Goal: Task Accomplishment & Management: Use online tool/utility

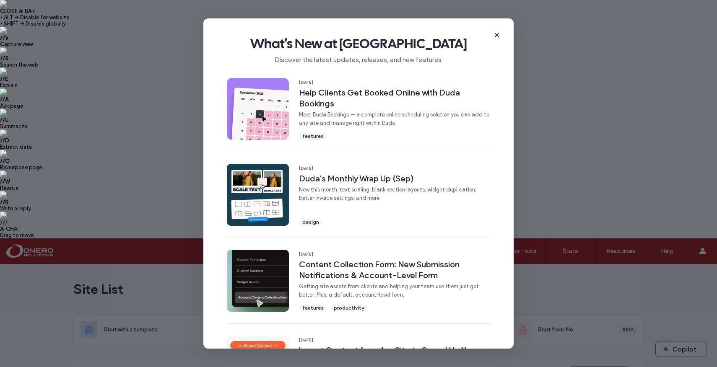
click at [497, 34] on use at bounding box center [497, 35] width 4 height 4
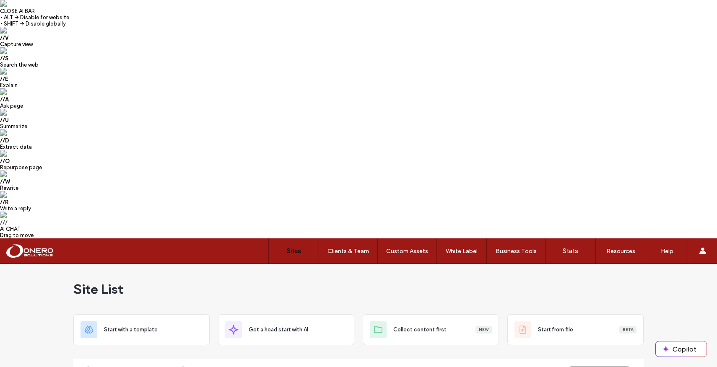
click at [605, 367] on button "Create New Site" at bounding box center [599, 373] width 68 height 13
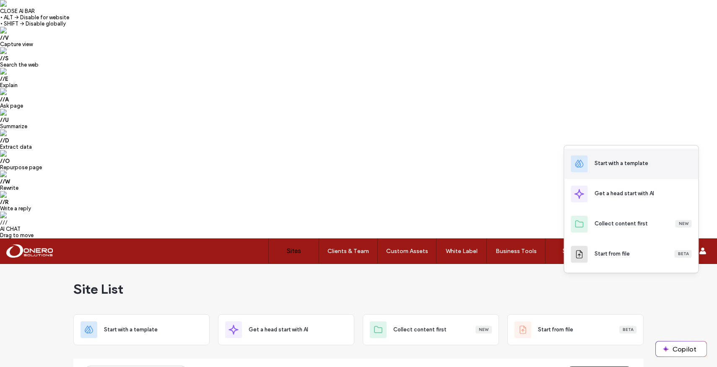
click at [605, 166] on div "Start with a template" at bounding box center [621, 163] width 54 height 8
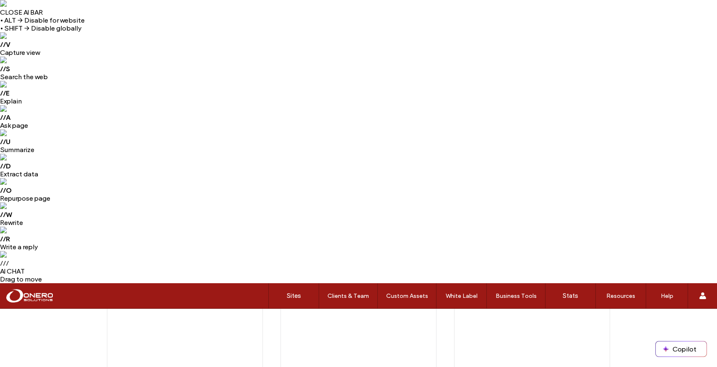
scroll to position [446, 0]
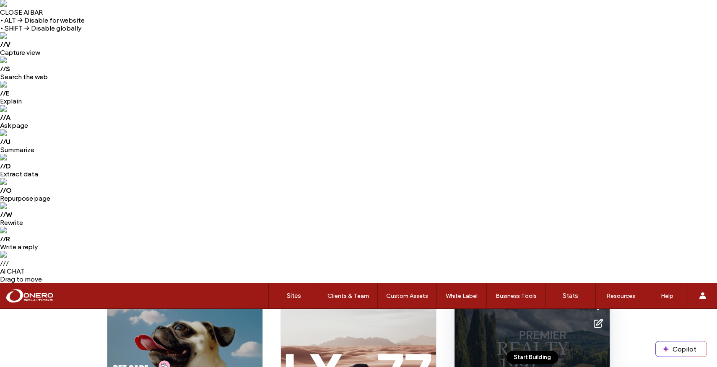
click at [544, 351] on button "Start Building" at bounding box center [532, 357] width 52 height 13
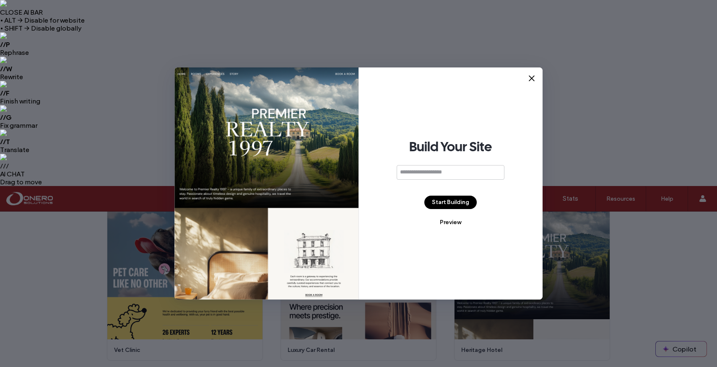
click at [439, 174] on input at bounding box center [450, 172] width 108 height 15
type input "**********"
click at [462, 204] on button "Start Building" at bounding box center [450, 202] width 52 height 13
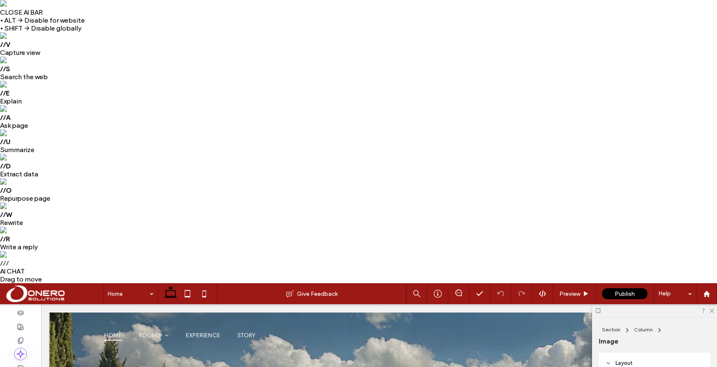
drag, startPoint x: 264, startPoint y: 554, endPoint x: 205, endPoint y: 556, distance: 59.5
type input "**"
type input "****"
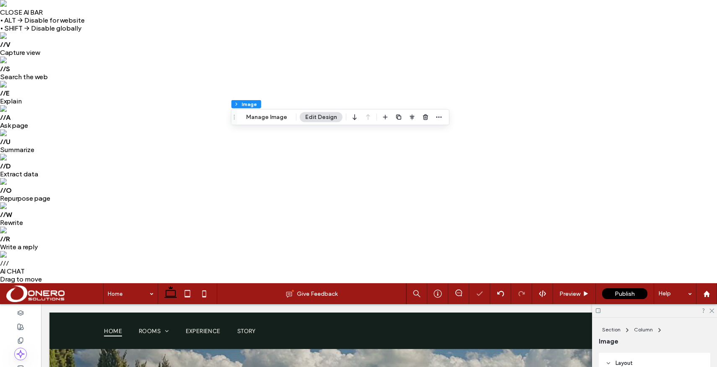
scroll to position [5, 0]
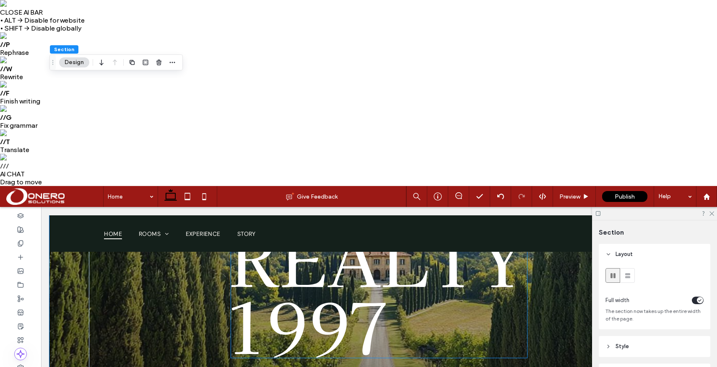
scroll to position [142, 0]
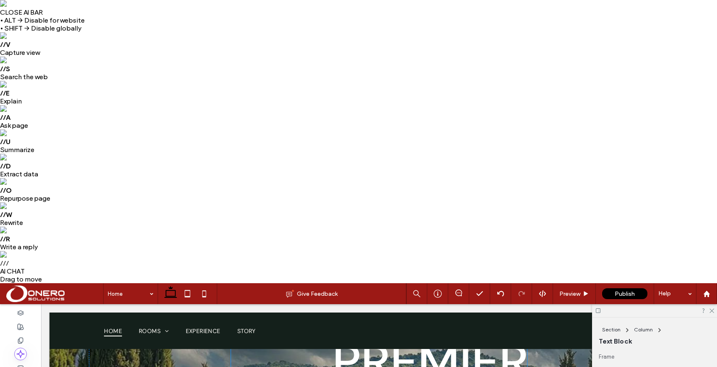
scroll to position [116, 0]
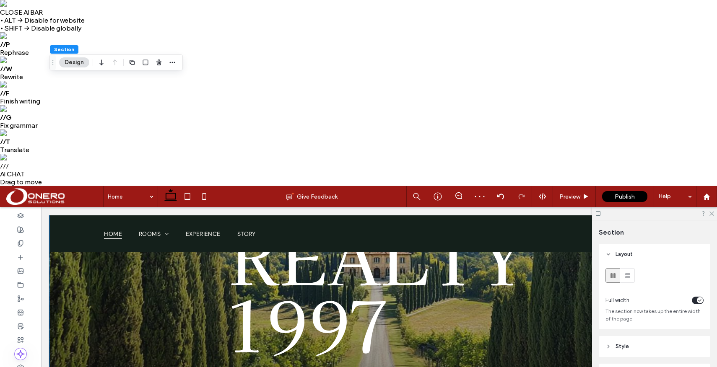
scroll to position [199, 0]
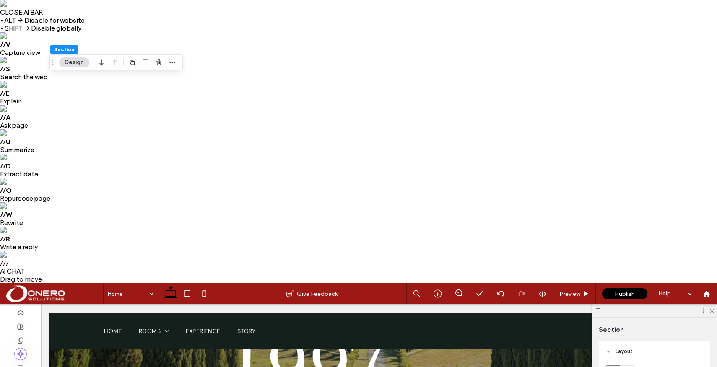
click at [714, 304] on div at bounding box center [654, 310] width 125 height 13
click at [711, 309] on use at bounding box center [711, 311] width 5 height 5
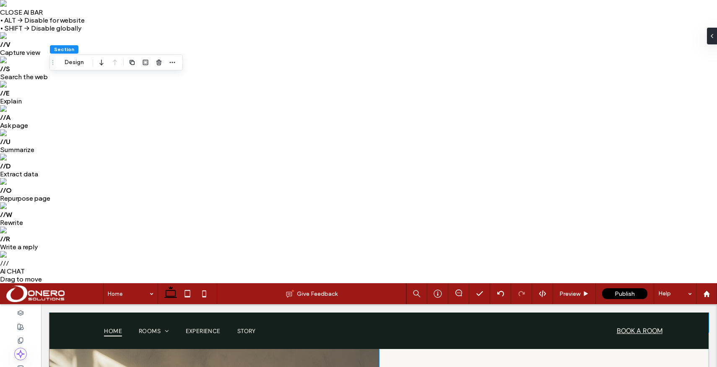
scroll to position [374, 0]
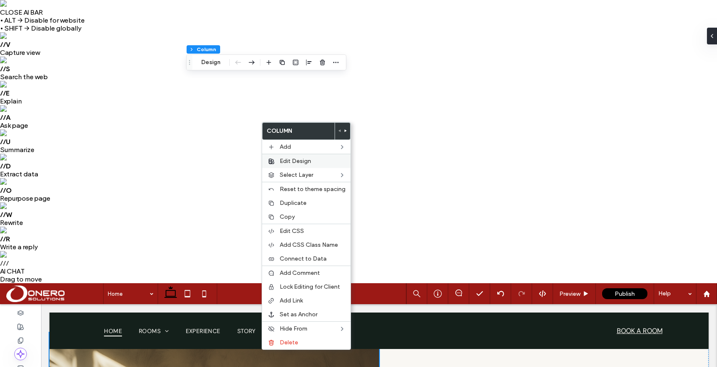
click at [293, 161] on span "Edit Design" at bounding box center [295, 161] width 31 height 7
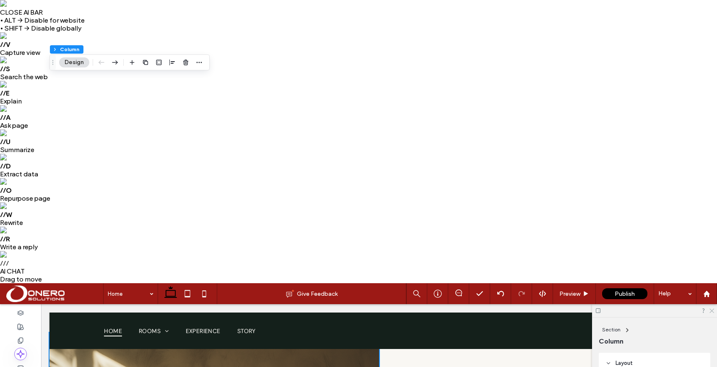
click at [712, 308] on icon at bounding box center [710, 310] width 5 height 5
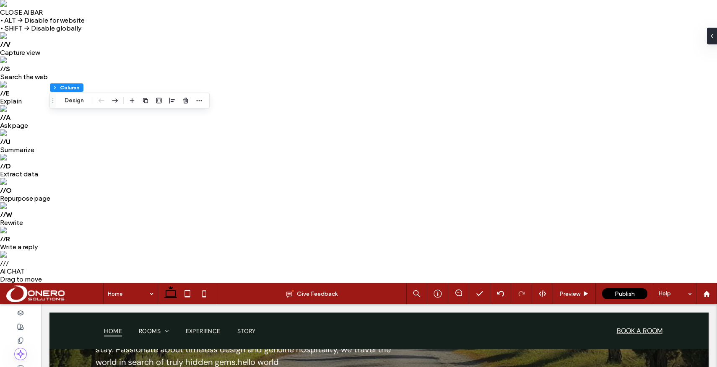
scroll to position [319, 0]
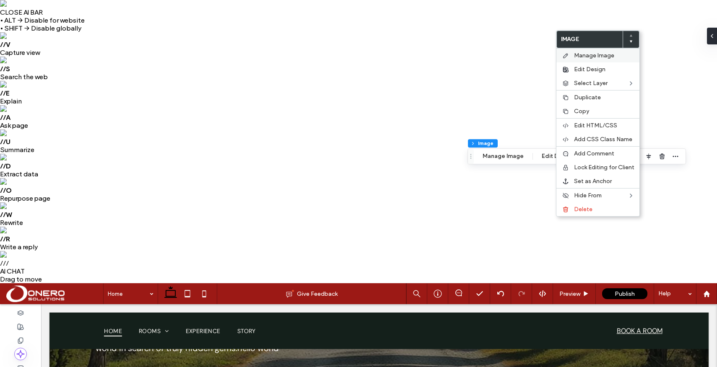
click at [585, 54] on span "Manage Image" at bounding box center [594, 55] width 40 height 7
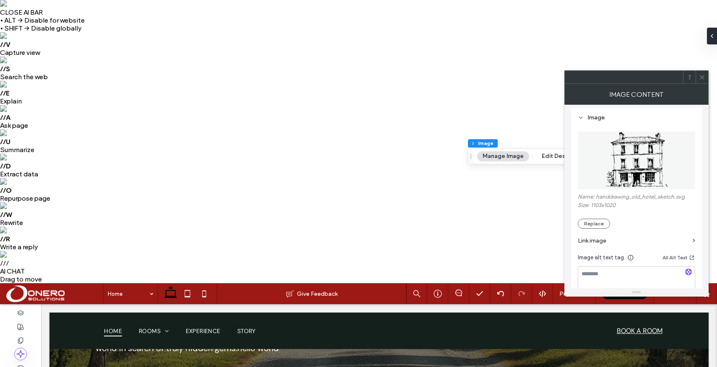
scroll to position [83, 0]
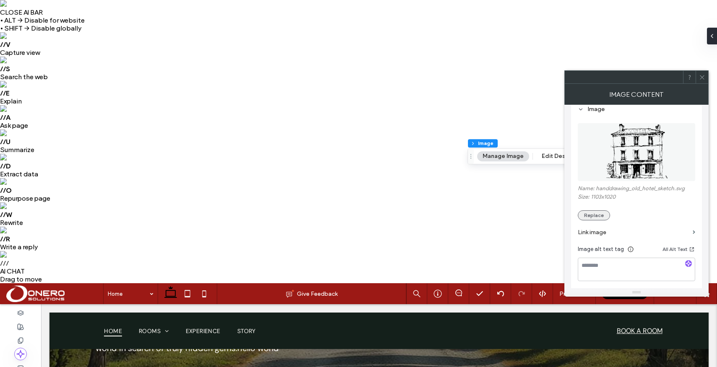
click at [601, 215] on button "Replace" at bounding box center [594, 215] width 32 height 10
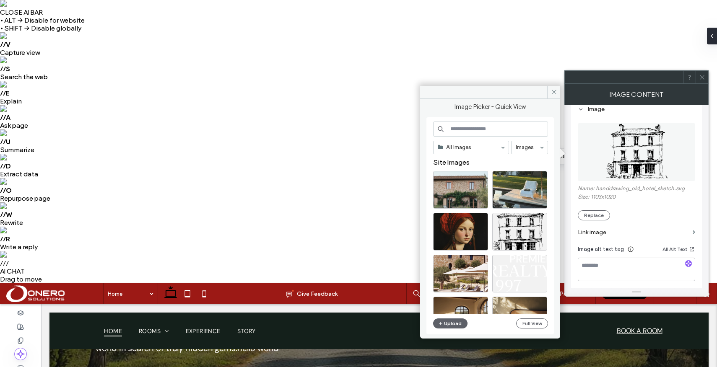
click at [471, 129] on input at bounding box center [490, 129] width 115 height 15
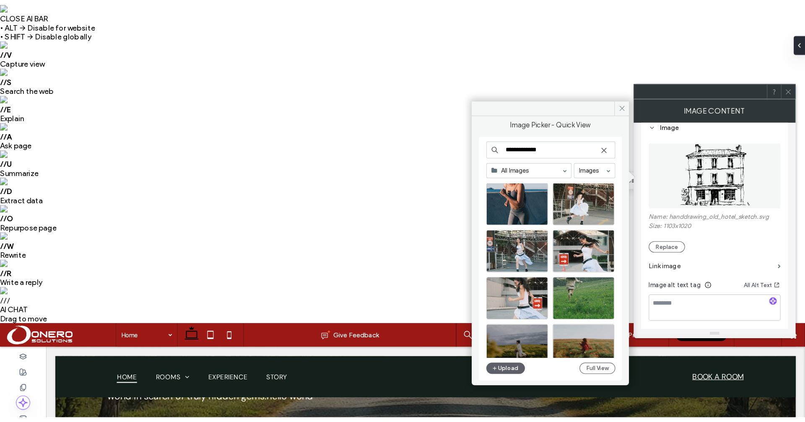
scroll to position [730, 0]
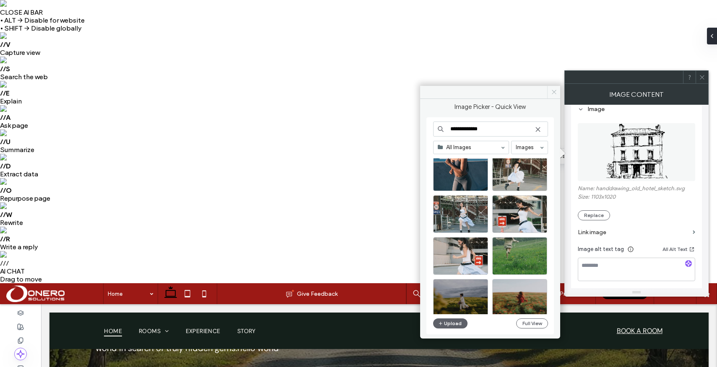
type input "**********"
click at [554, 91] on icon at bounding box center [554, 92] width 6 height 6
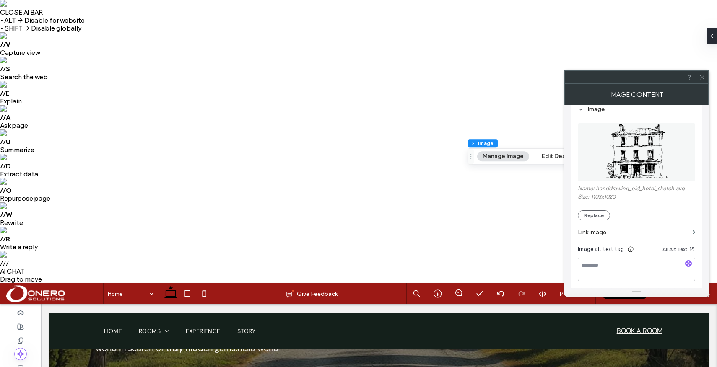
click at [703, 75] on use at bounding box center [701, 77] width 4 height 4
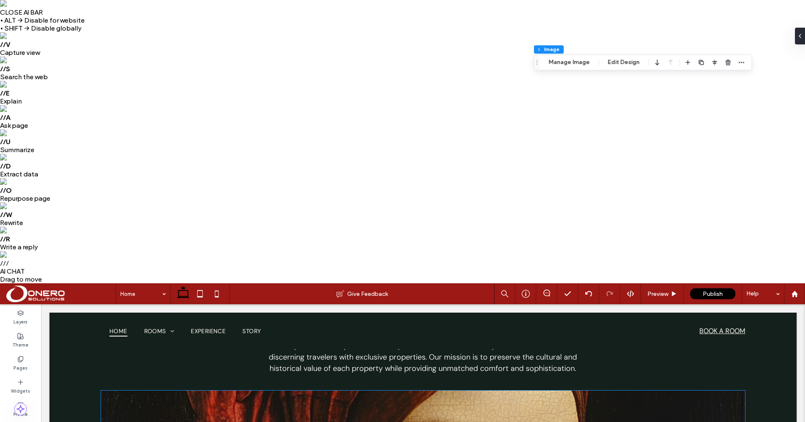
scroll to position [982, 0]
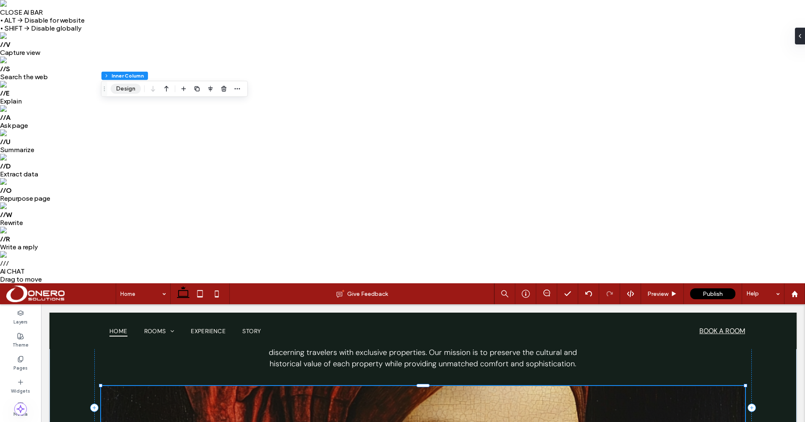
click at [124, 86] on button "Design" at bounding box center [126, 89] width 30 height 10
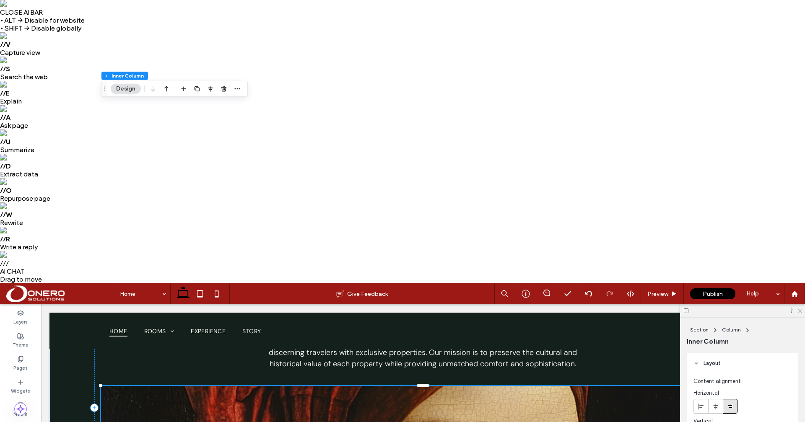
click at [716, 309] on use at bounding box center [799, 311] width 5 height 5
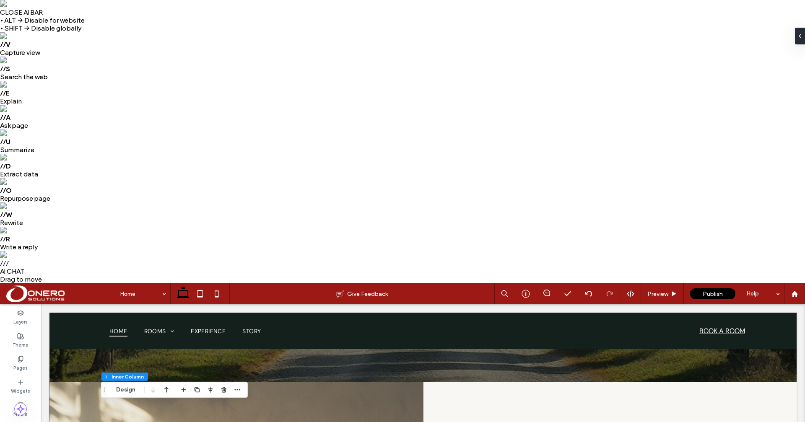
scroll to position [0, 0]
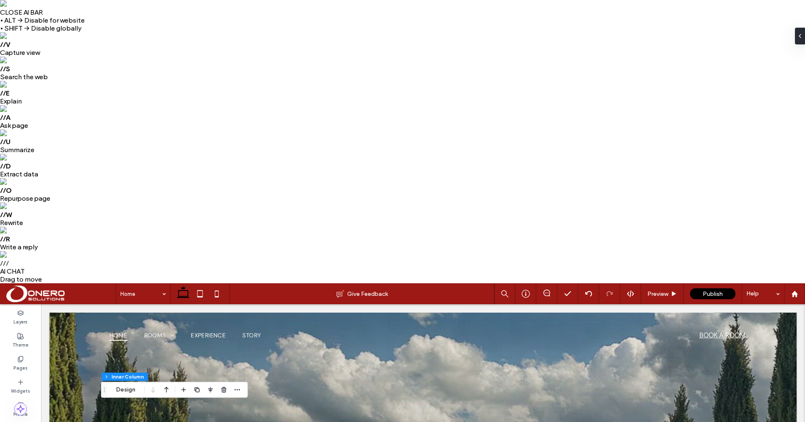
click at [37, 285] on span at bounding box center [60, 293] width 109 height 17
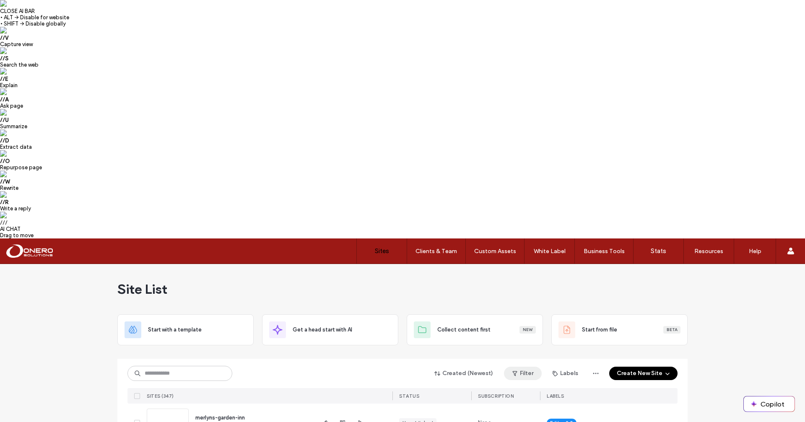
click at [519, 367] on button "Filter" at bounding box center [523, 373] width 38 height 13
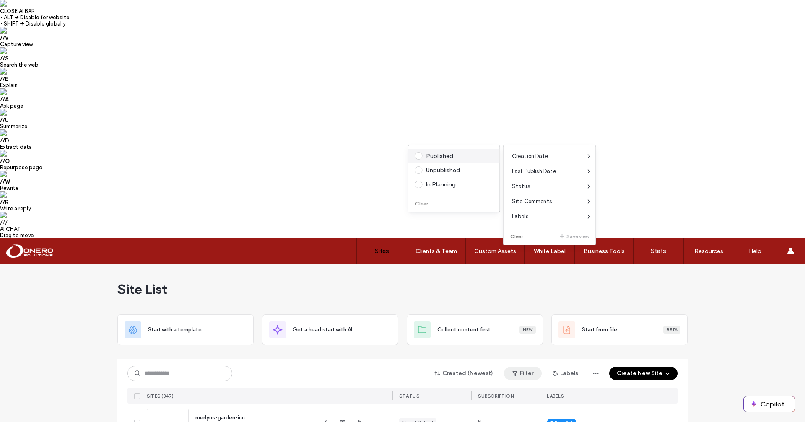
click at [431, 154] on div "Published" at bounding box center [458, 156] width 64 height 7
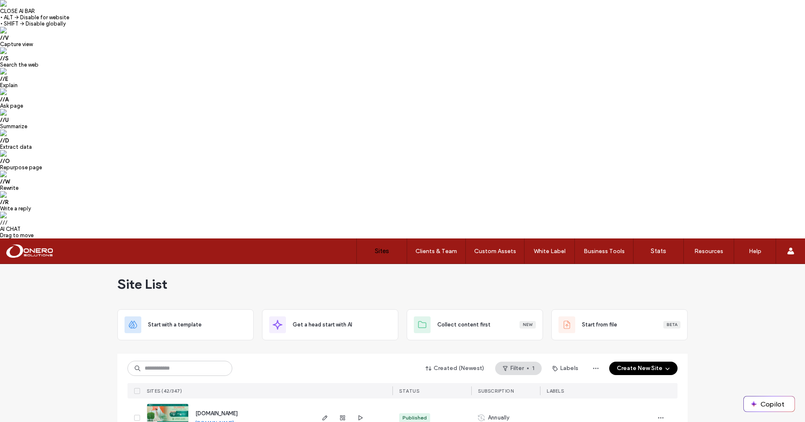
scroll to position [7, 0]
click at [209, 417] on link "greenbestaripark.co.id" at bounding box center [214, 420] width 39 height 6
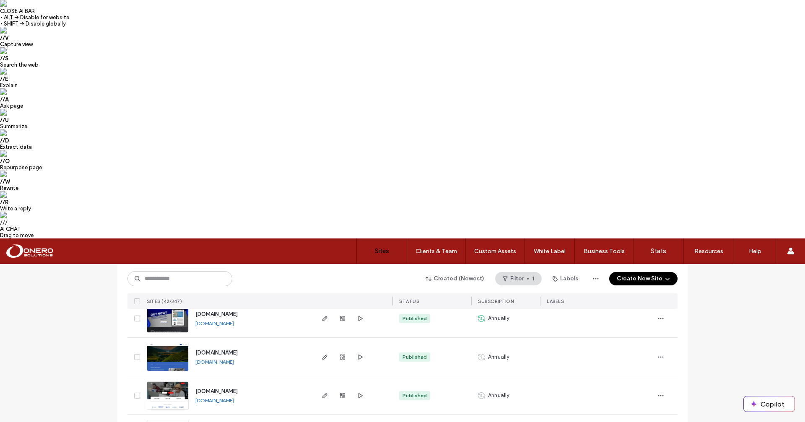
scroll to position [499, 0]
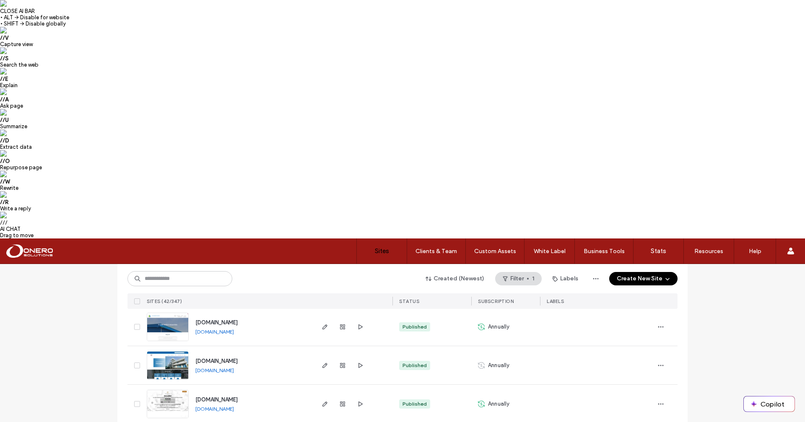
scroll to position [961, 0]
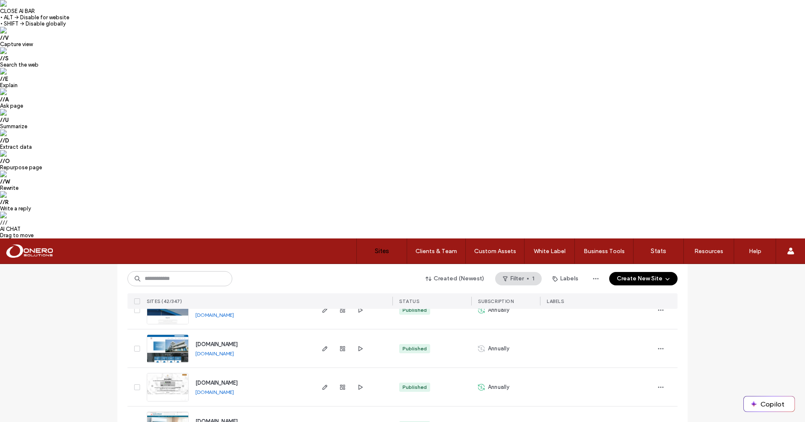
click at [168, 373] on img at bounding box center [167, 401] width 41 height 57
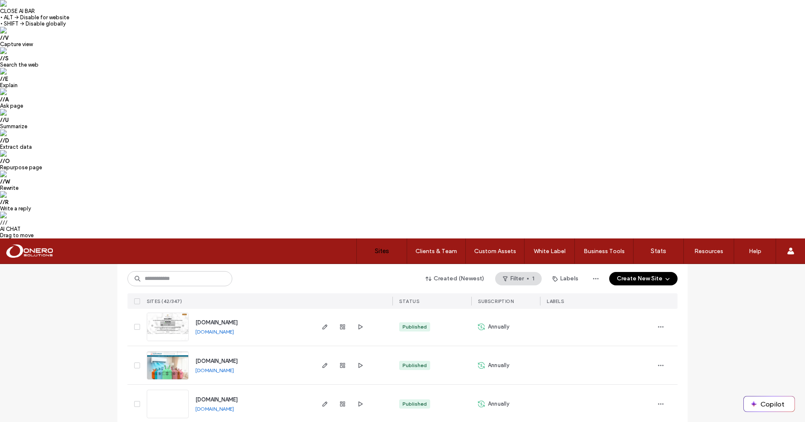
scroll to position [1024, 0]
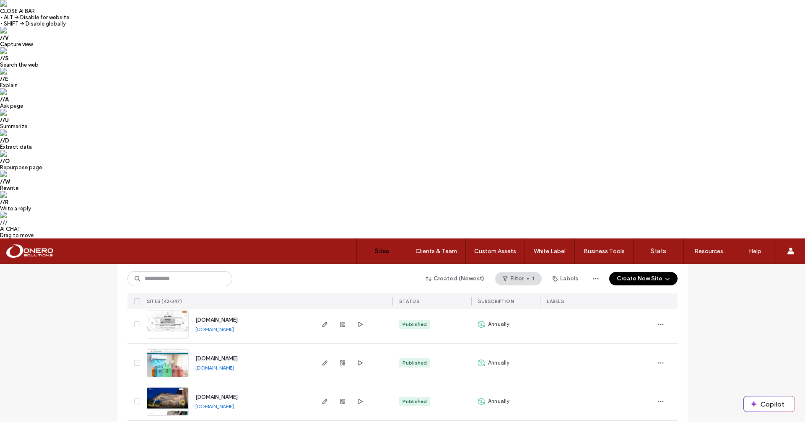
click at [171, 388] on img at bounding box center [167, 416] width 41 height 57
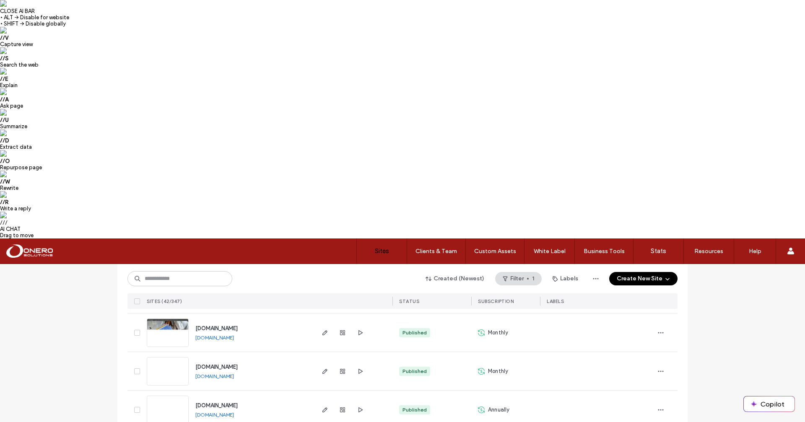
scroll to position [1373, 0]
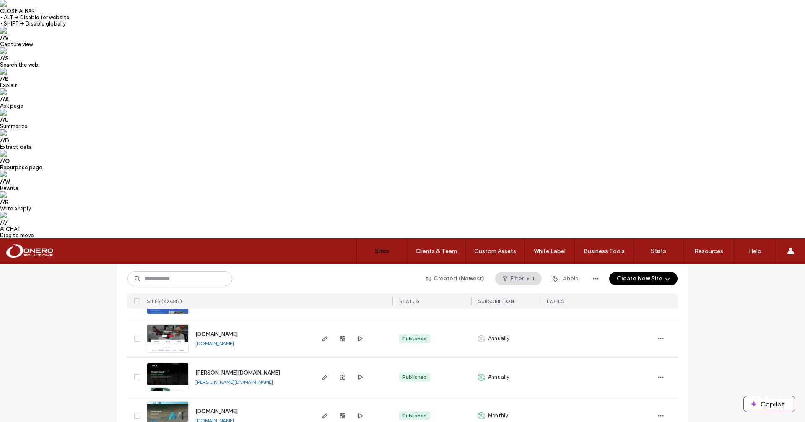
scroll to position [0, 0]
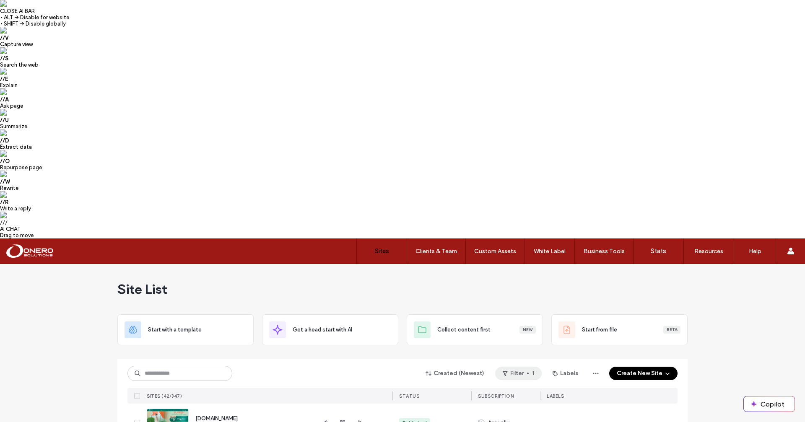
click at [530, 367] on button "Filter 1" at bounding box center [518, 373] width 47 height 13
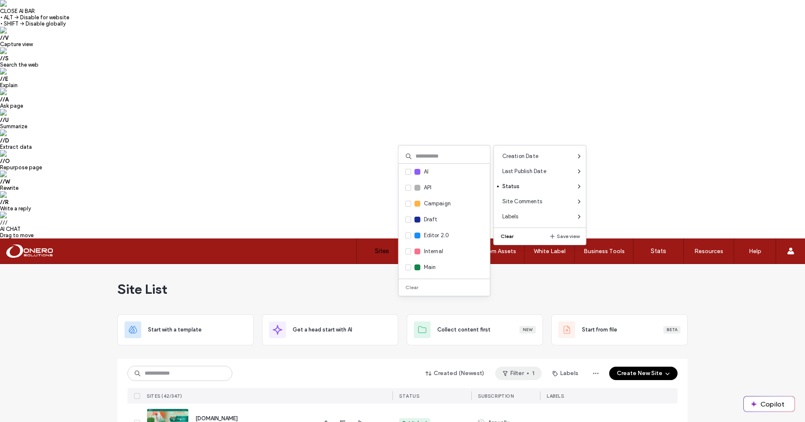
click at [507, 236] on button "Clear" at bounding box center [507, 236] width 21 height 10
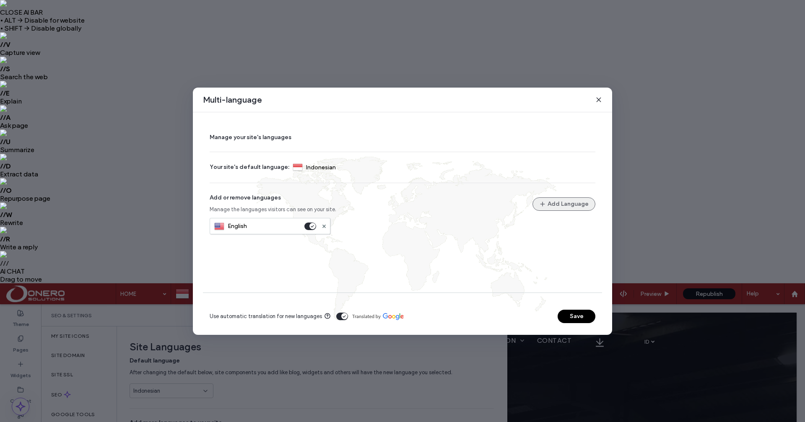
click at [569, 206] on button "Add Language" at bounding box center [563, 203] width 63 height 13
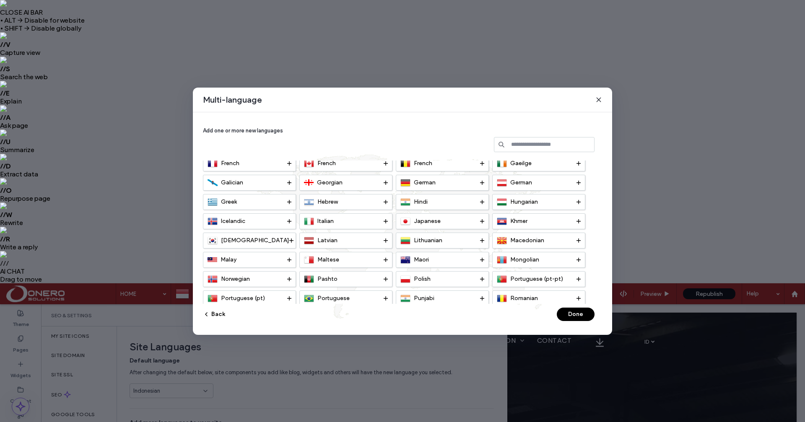
scroll to position [243, 0]
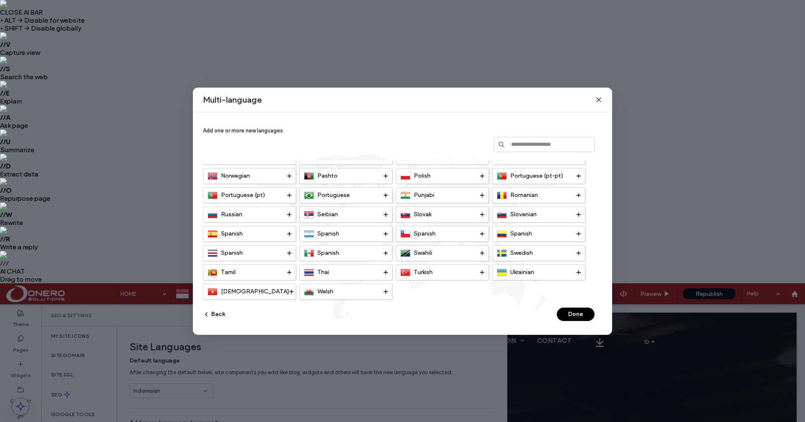
click at [597, 96] on span at bounding box center [598, 99] width 7 height 11
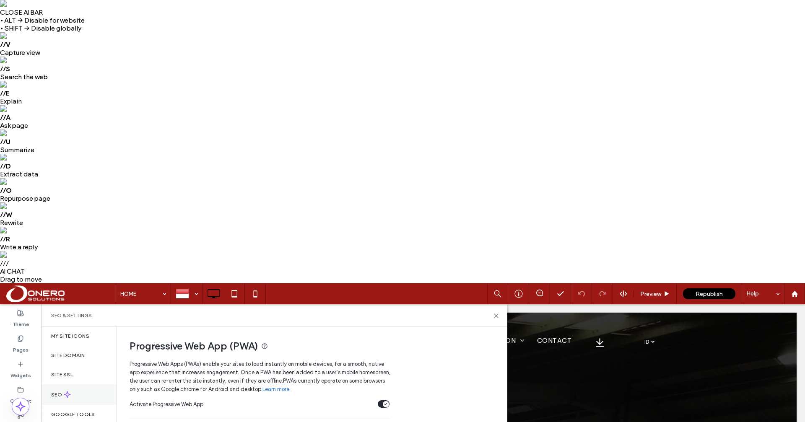
click at [52, 392] on label "SEO" at bounding box center [57, 395] width 13 height 6
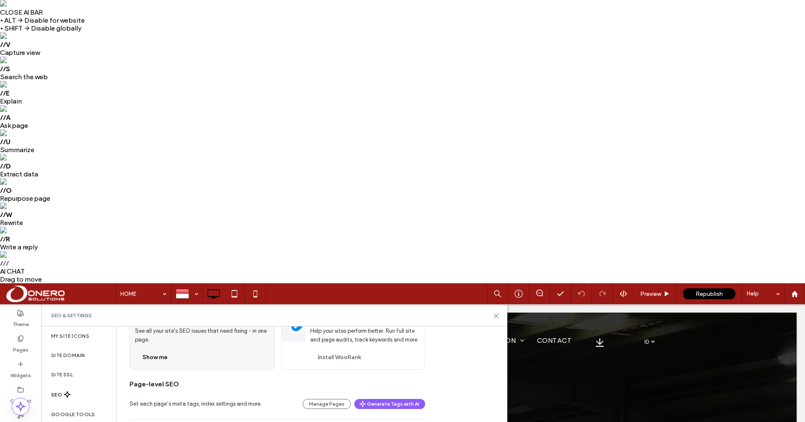
scroll to position [0, 0]
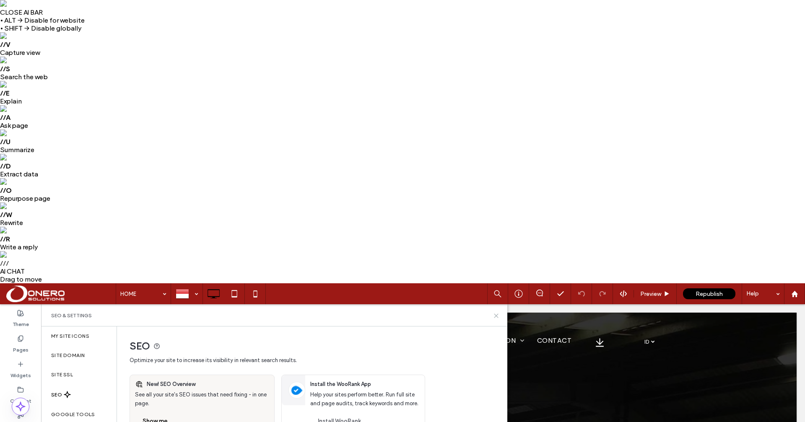
click at [496, 313] on icon at bounding box center [496, 316] width 6 height 6
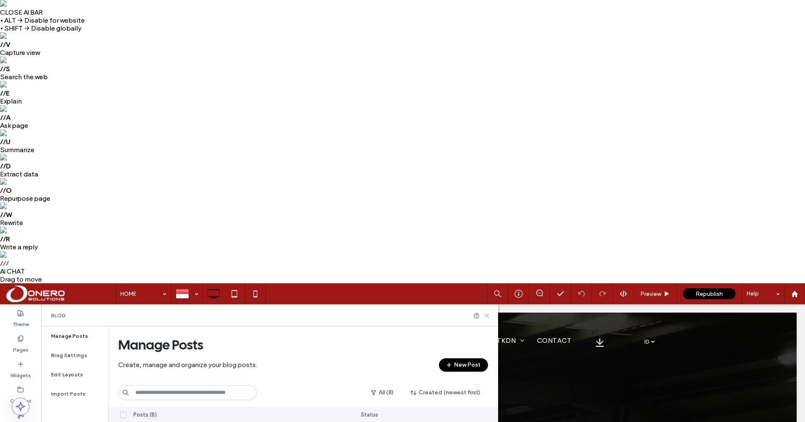
click at [487, 313] on icon at bounding box center [487, 316] width 6 height 6
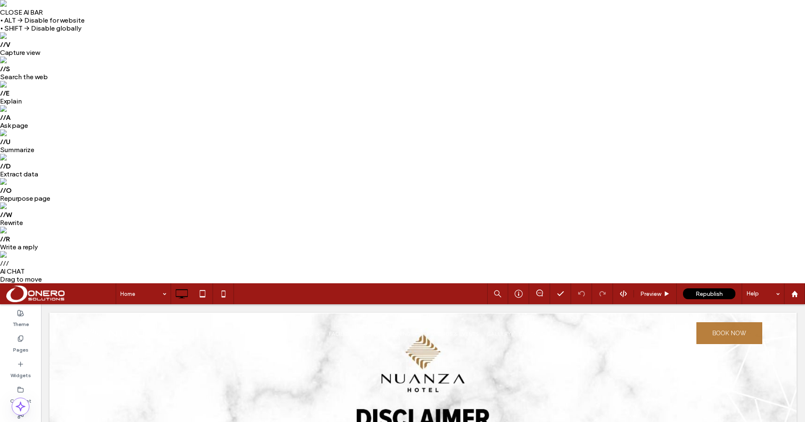
click at [659, 290] on span "Preview" at bounding box center [650, 293] width 21 height 7
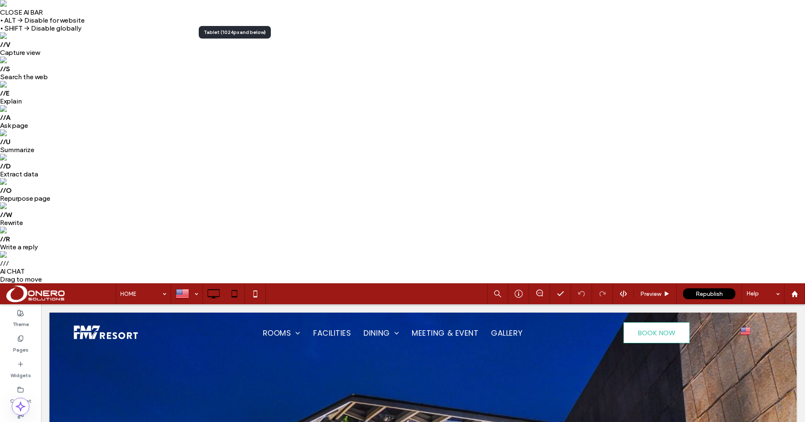
click at [239, 285] on icon at bounding box center [234, 293] width 17 height 17
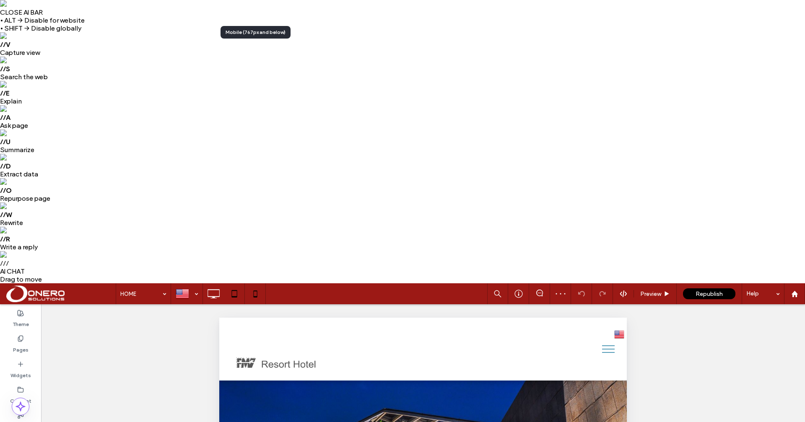
click at [256, 285] on icon at bounding box center [255, 293] width 17 height 17
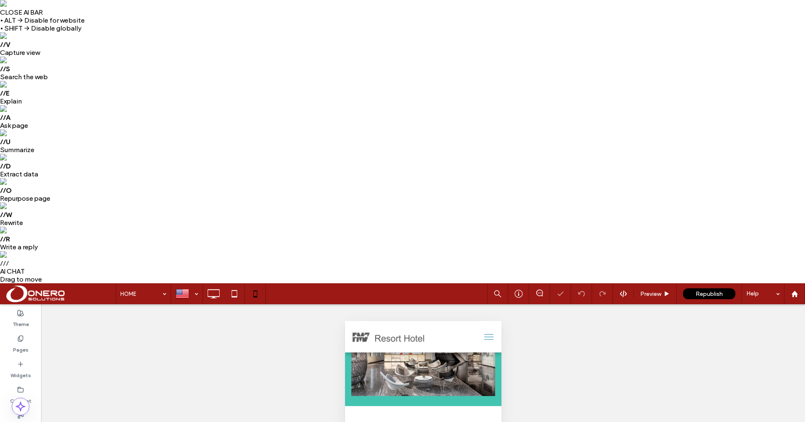
scroll to position [292, 0]
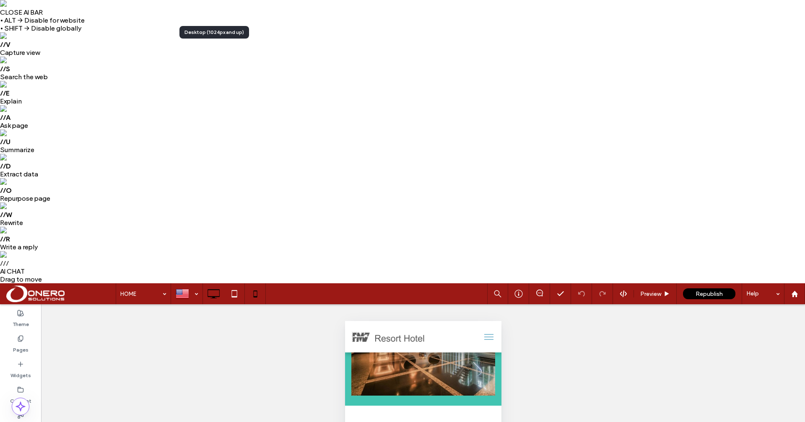
click at [207, 285] on icon at bounding box center [213, 293] width 17 height 17
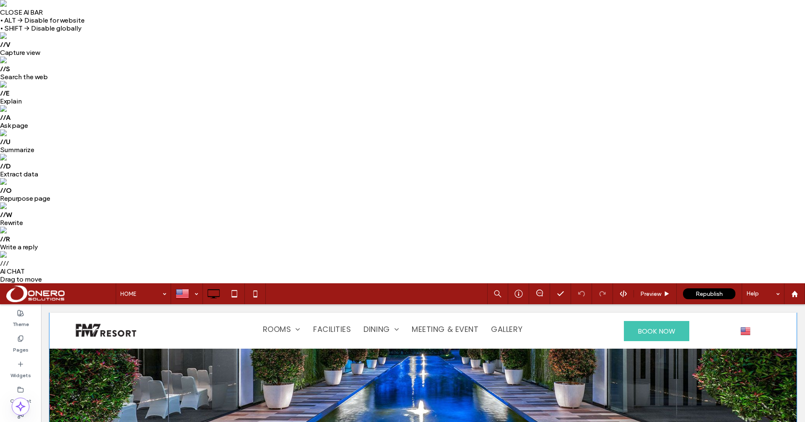
scroll to position [204, 0]
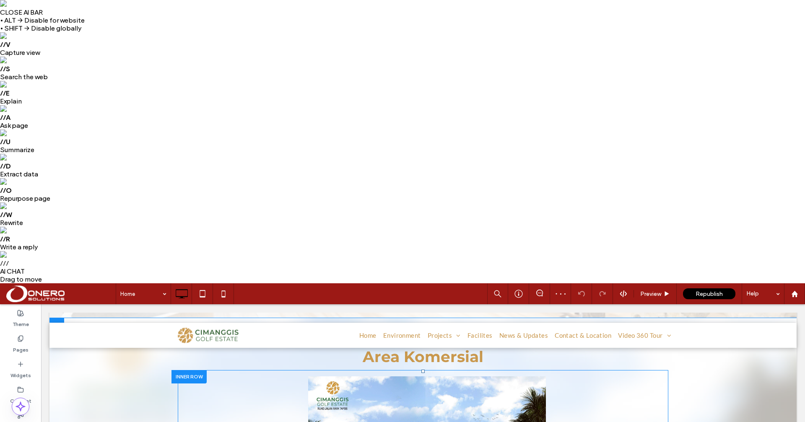
scroll to position [1308, 0]
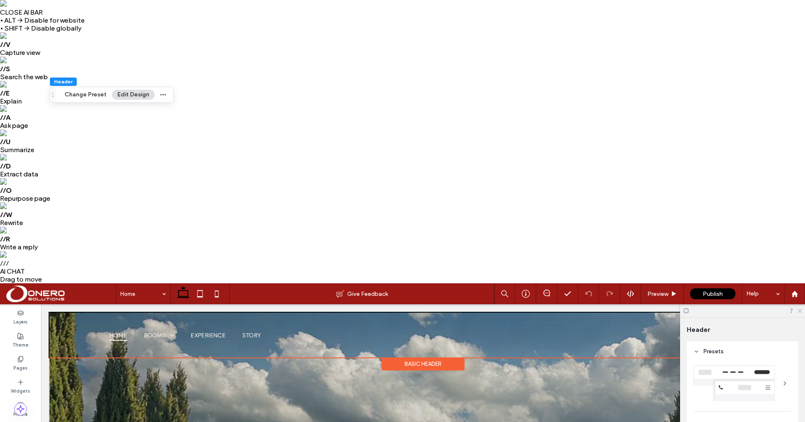
click at [801, 308] on icon at bounding box center [798, 310] width 5 height 5
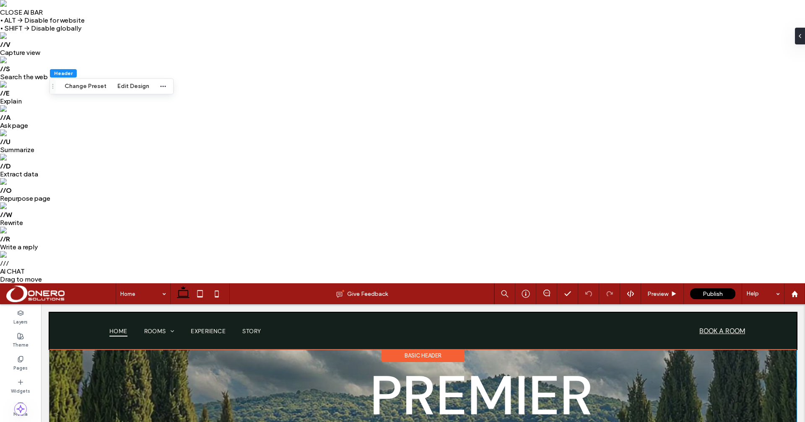
scroll to position [73, 0]
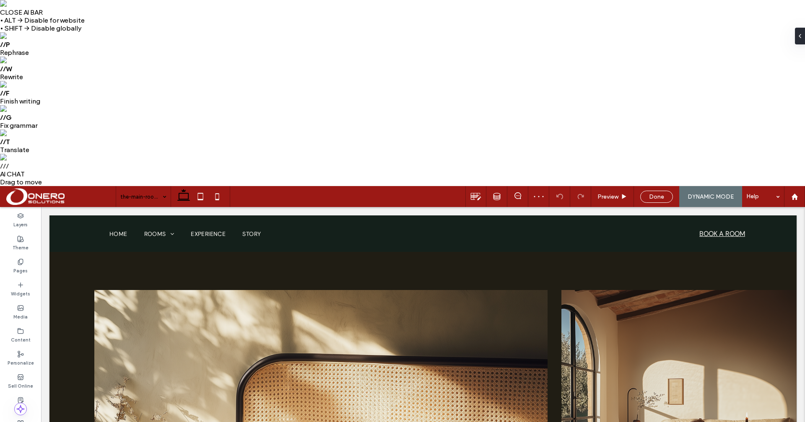
scroll to position [582, 0]
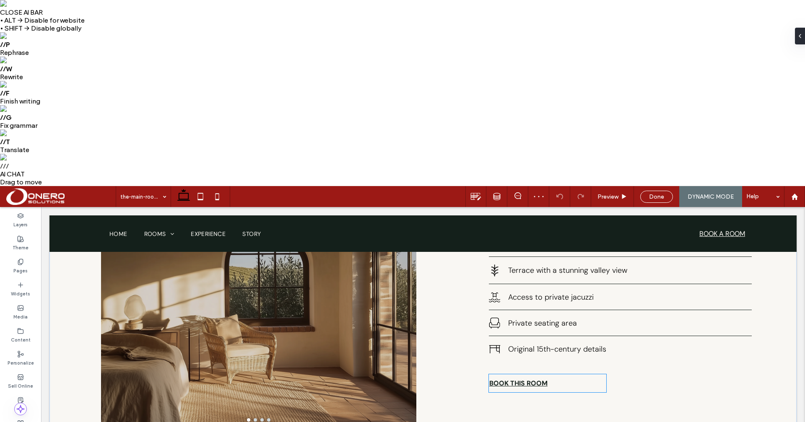
click at [526, 388] on link "BOOK THIS ROOM" at bounding box center [547, 383] width 117 height 18
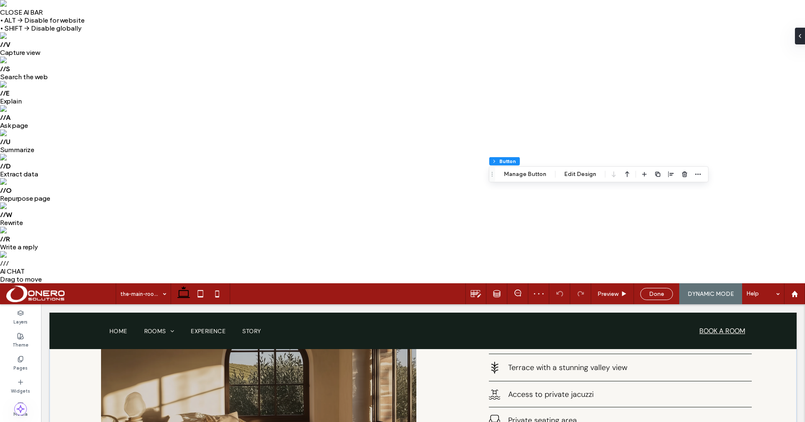
type input "**"
click at [621, 291] on icon at bounding box center [624, 294] width 6 height 6
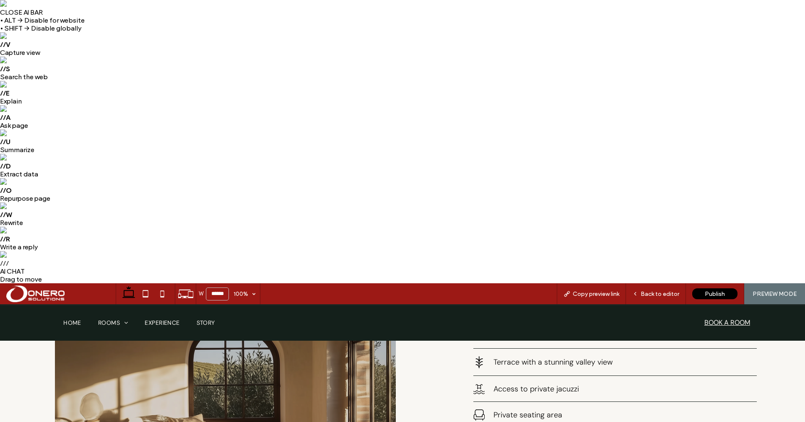
scroll to position [585, 0]
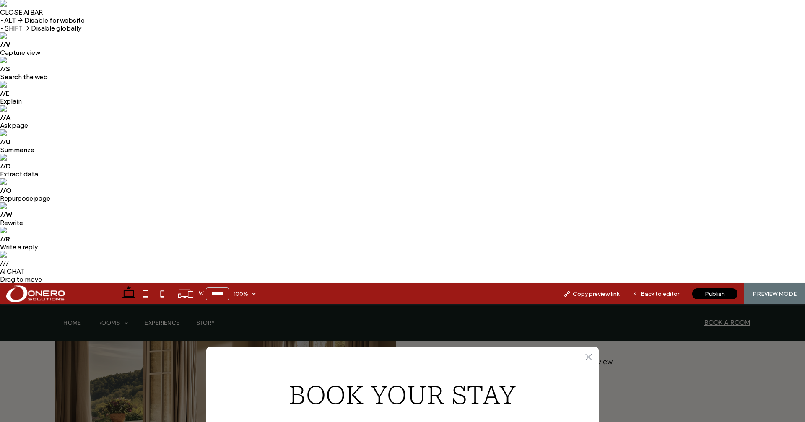
type input "**********"
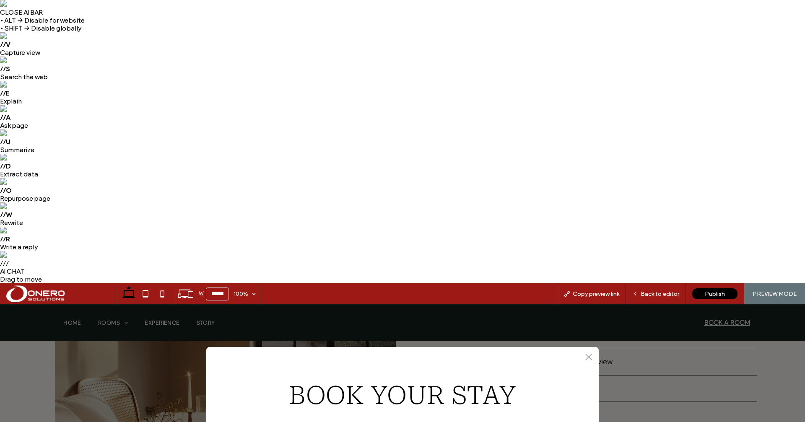
type input "**********"
select select "**********"
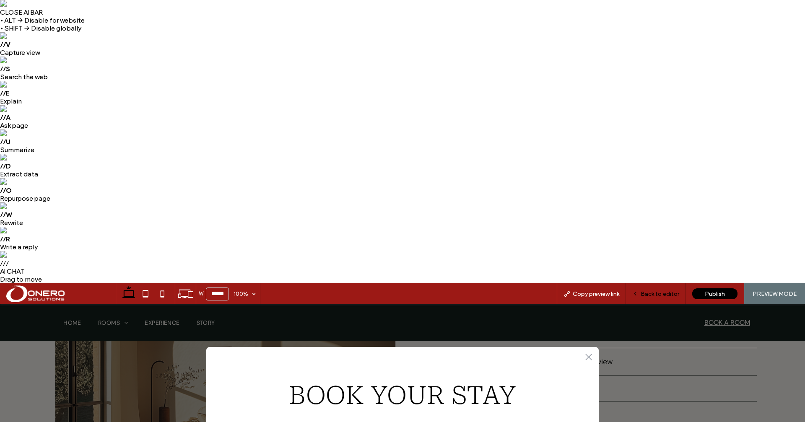
click at [653, 290] on span "Back to editor" at bounding box center [659, 293] width 39 height 7
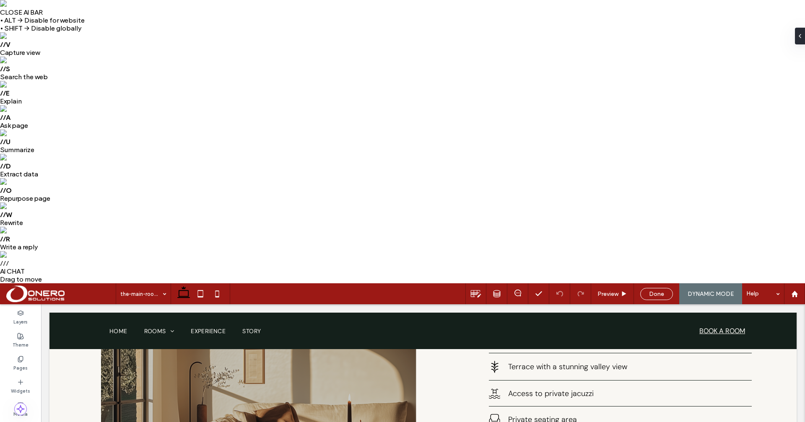
scroll to position [582, 0]
click at [17, 356] on icon at bounding box center [20, 359] width 7 height 7
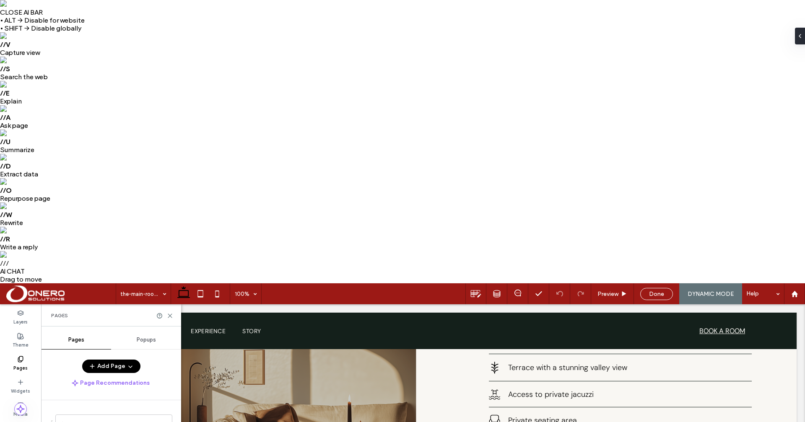
click at [145, 337] on span "Popups" at bounding box center [146, 340] width 19 height 7
click at [93, 382] on label "BOOK YOUR STAY" at bounding box center [108, 390] width 112 height 17
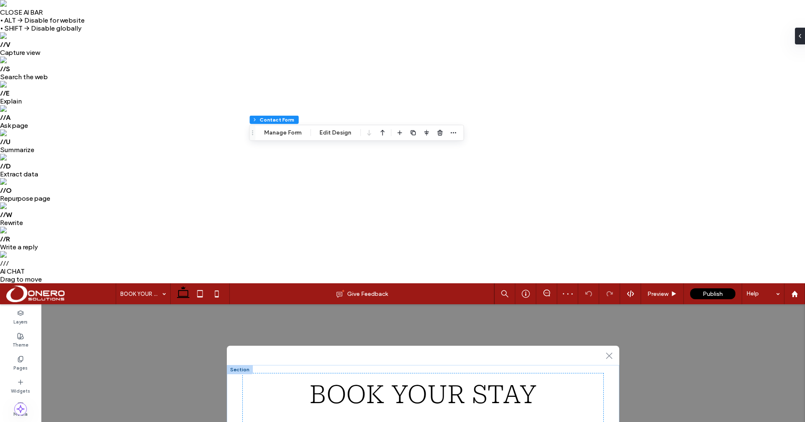
click at [293, 132] on button "Manage Form" at bounding box center [283, 133] width 48 height 10
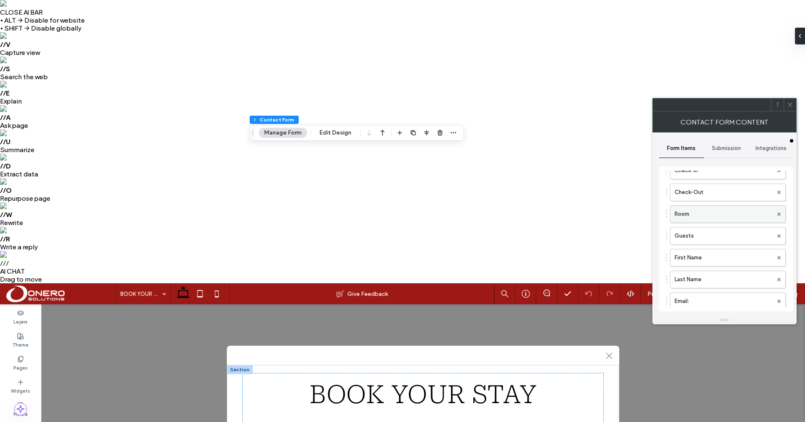
scroll to position [67, 0]
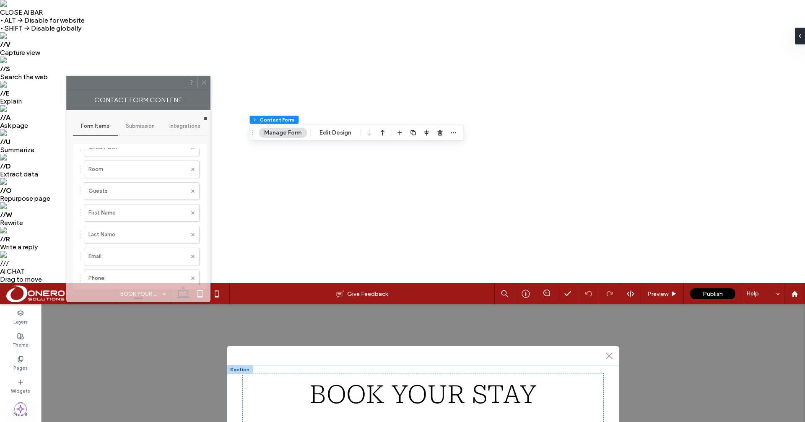
drag, startPoint x: 725, startPoint y: 103, endPoint x: 141, endPoint y: 78, distance: 584.8
click at [141, 78] on div at bounding box center [126, 82] width 118 height 13
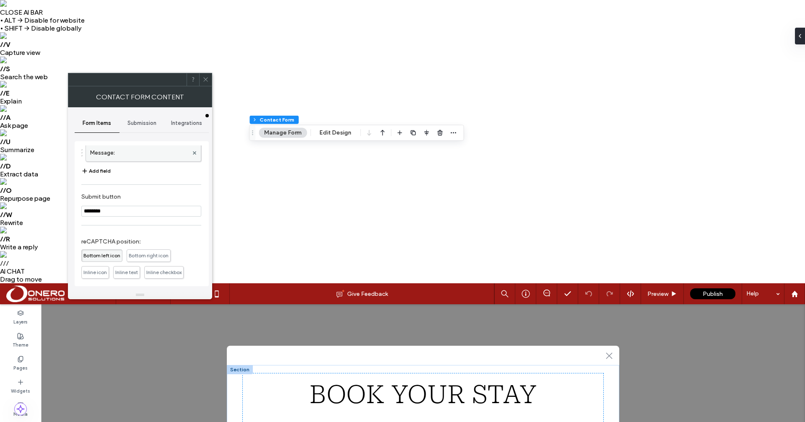
scroll to position [215, 0]
click at [142, 124] on span "Submission" at bounding box center [141, 123] width 29 height 7
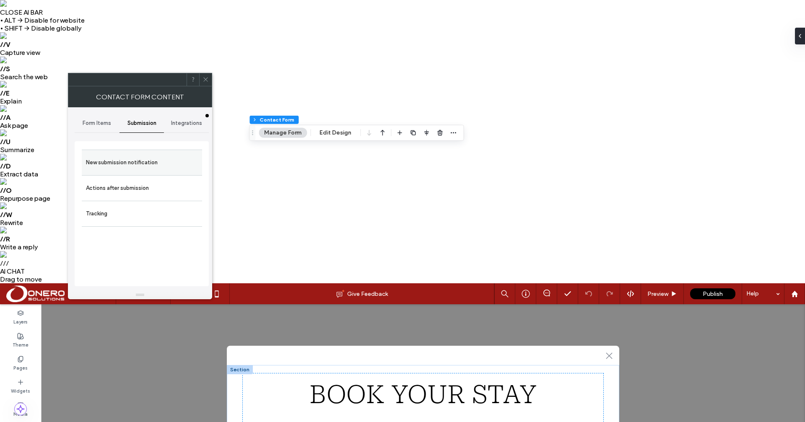
click at [132, 165] on label "New submission notification" at bounding box center [142, 162] width 112 height 17
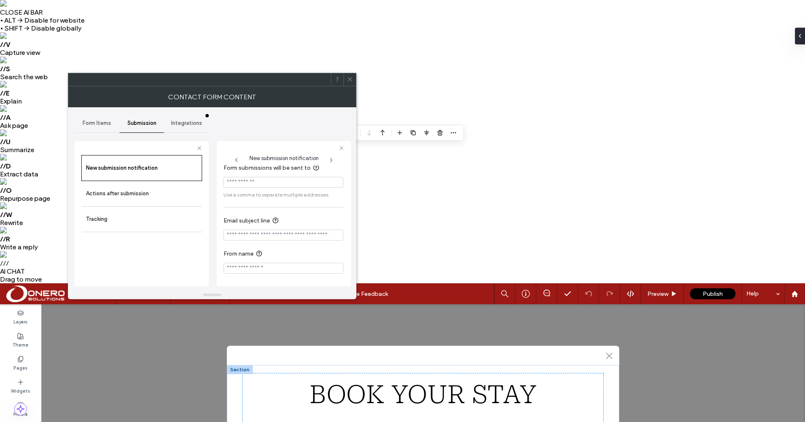
scroll to position [0, 0]
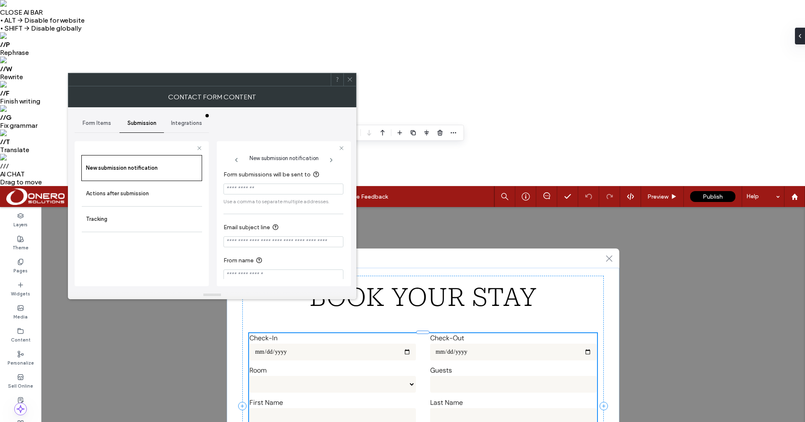
click at [260, 184] on input "Form submissions will be sent to" at bounding box center [283, 189] width 120 height 11
click at [185, 122] on span "Integrations" at bounding box center [186, 123] width 31 height 7
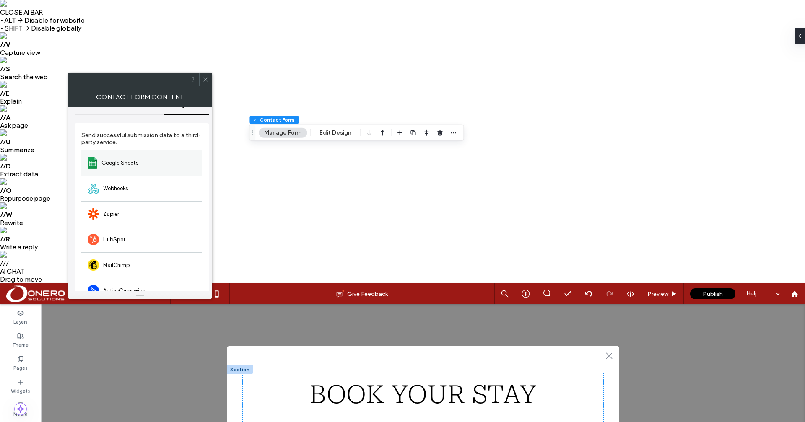
scroll to position [0, 0]
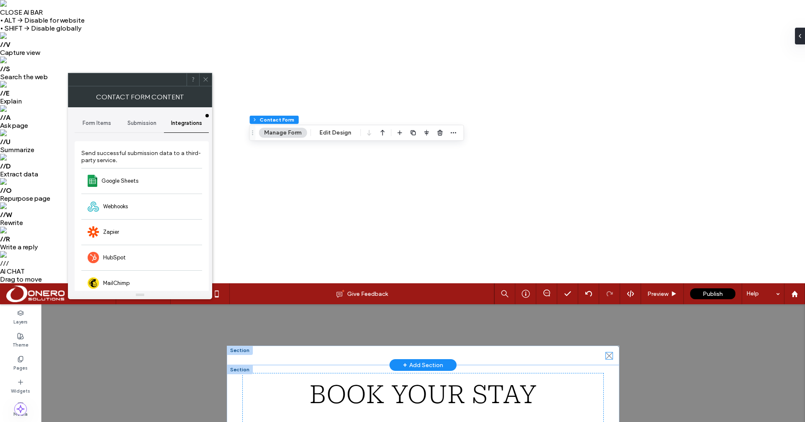
click at [610, 358] on icon ".st0-1091118977{fill-rule:evenodd;clip-rule:evenodd;}" at bounding box center [609, 355] width 7 height 7
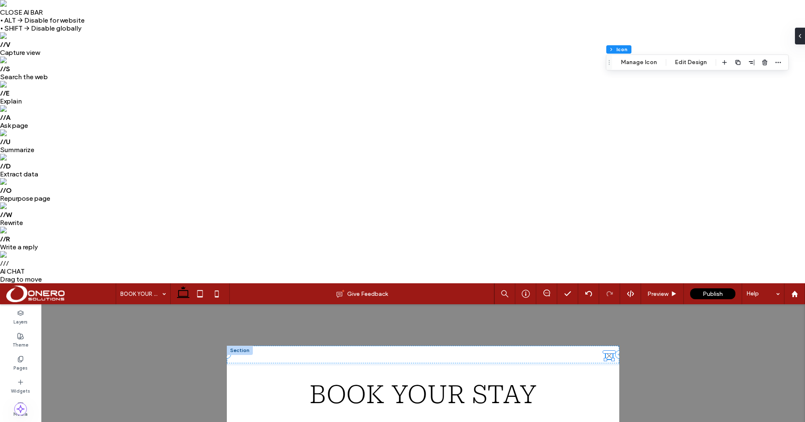
click at [18, 285] on span at bounding box center [60, 293] width 109 height 17
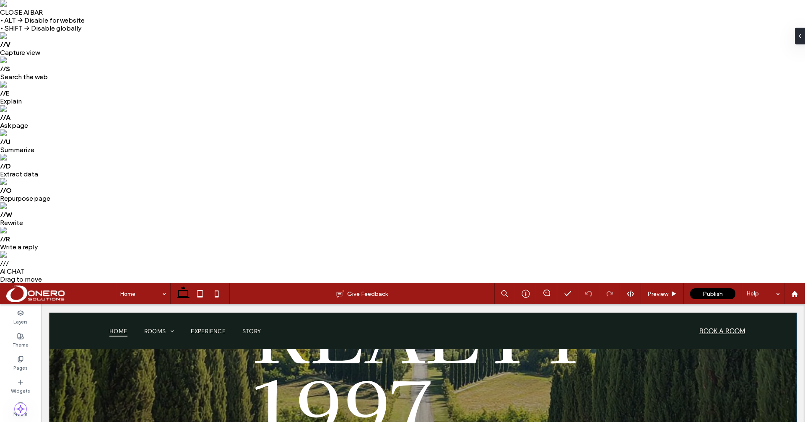
scroll to position [189, 0]
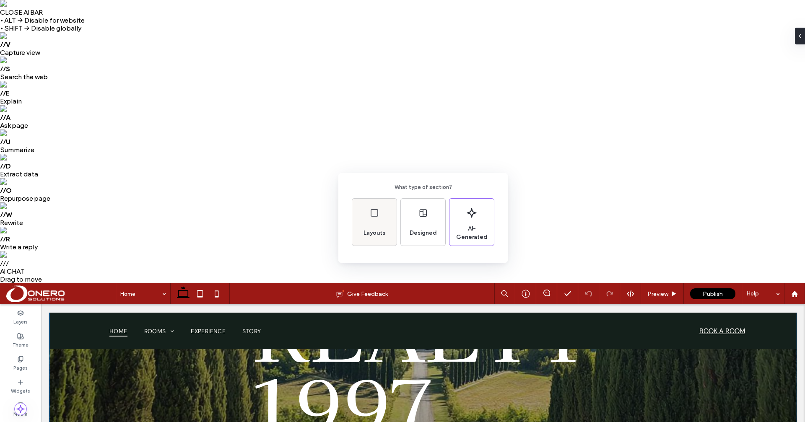
click at [377, 232] on span "Layouts" at bounding box center [374, 233] width 28 height 8
click at [417, 275] on div "Back Choose a layout for your section" at bounding box center [402, 231] width 805 height 463
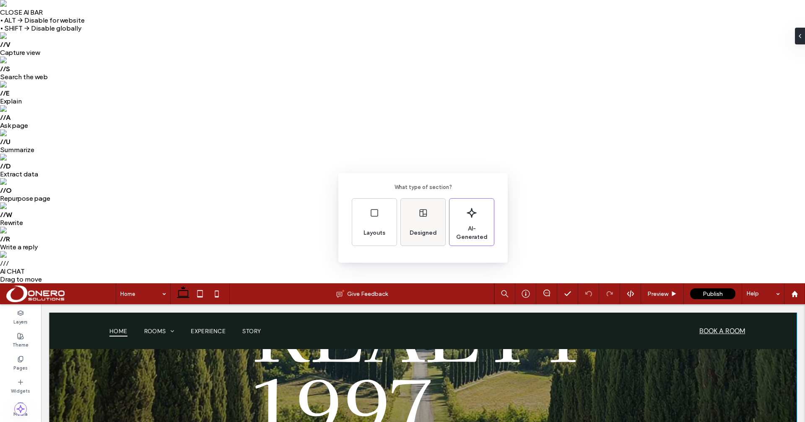
click at [434, 223] on div "Designed" at bounding box center [423, 222] width 44 height 47
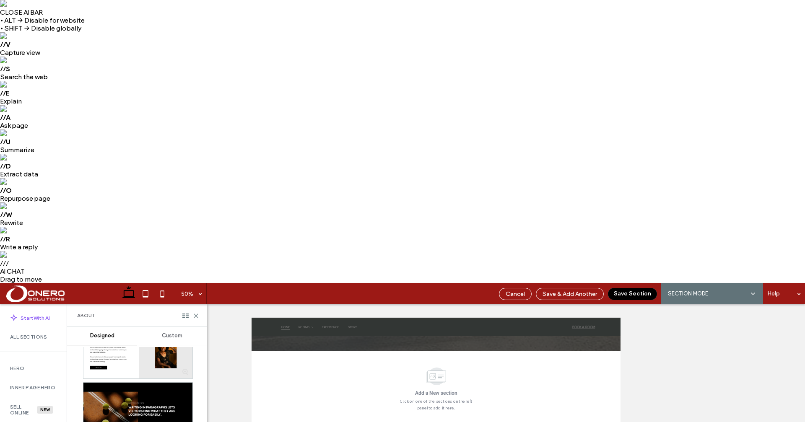
scroll to position [699, 0]
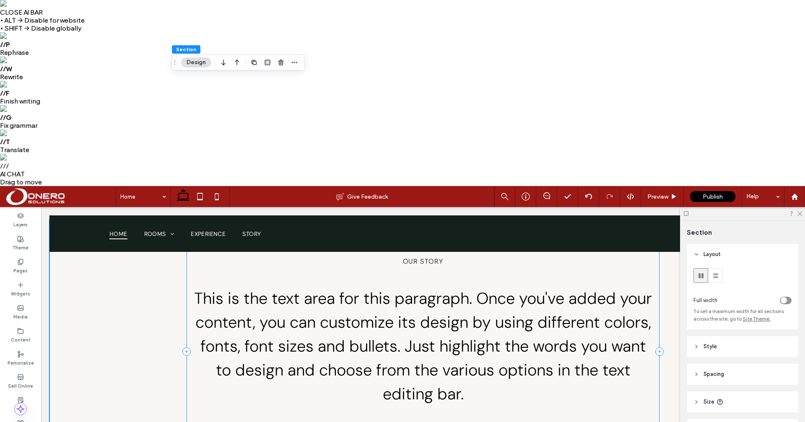
scroll to position [429, 0]
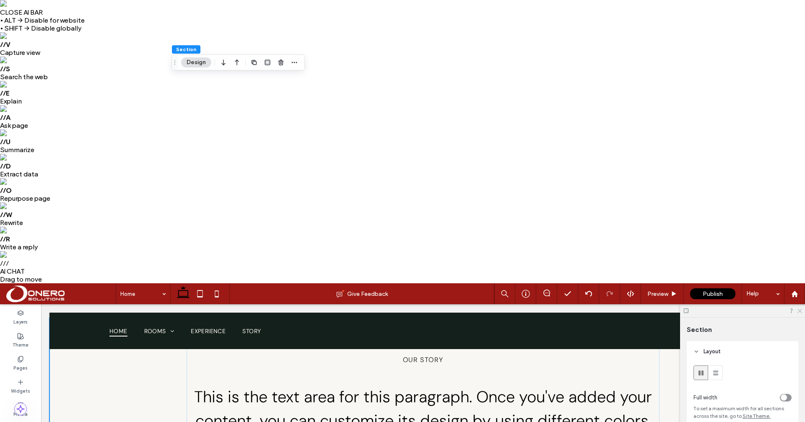
click at [798, 308] on icon at bounding box center [798, 310] width 5 height 5
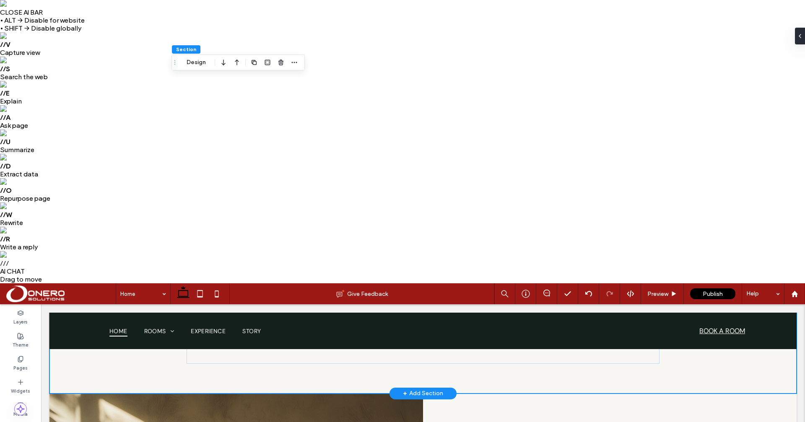
scroll to position [616, 0]
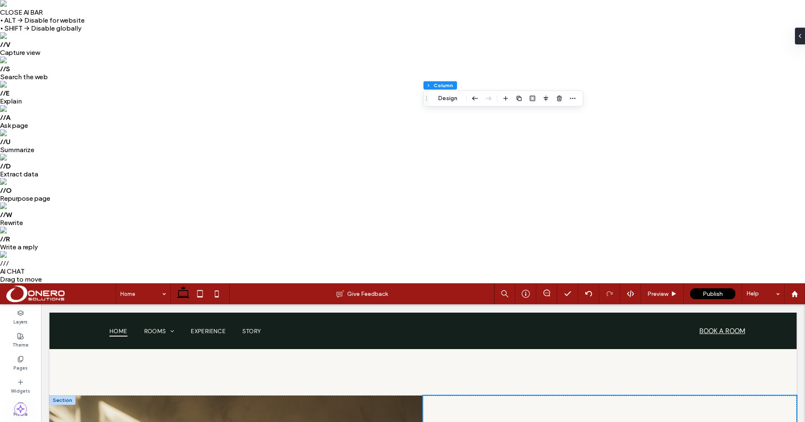
click at [61, 400] on div at bounding box center [62, 400] width 26 height 9
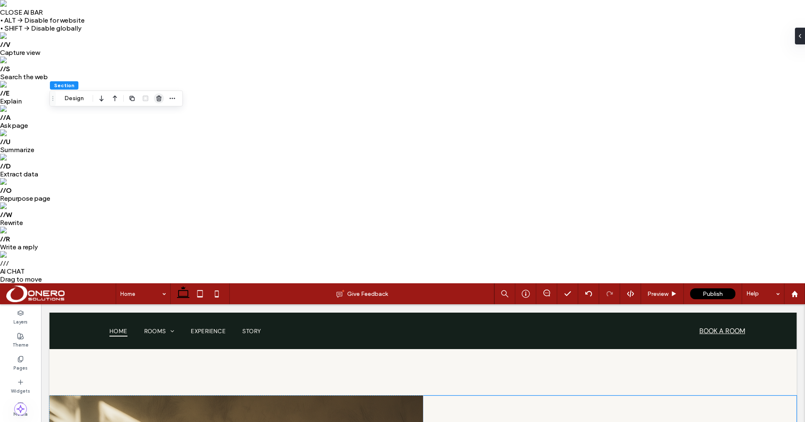
click at [162, 95] on span "button" at bounding box center [159, 98] width 10 height 10
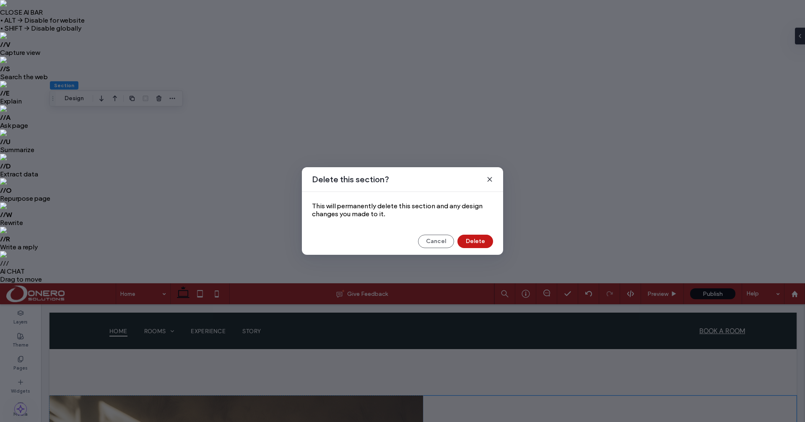
click at [478, 241] on button "Delete" at bounding box center [475, 241] width 36 height 13
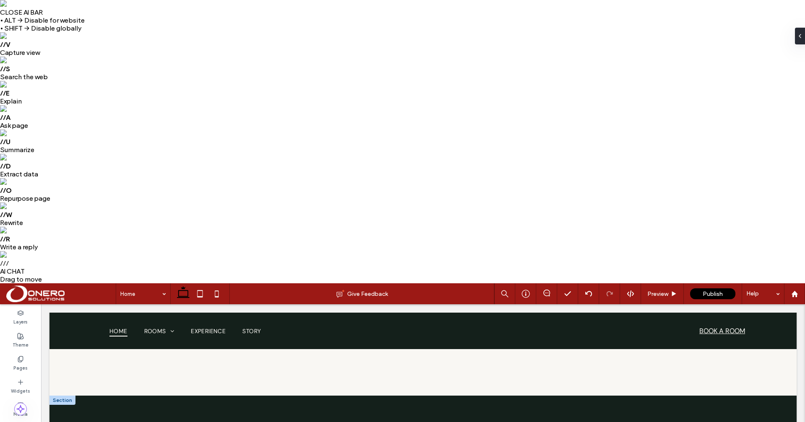
click at [64, 399] on div at bounding box center [62, 400] width 26 height 9
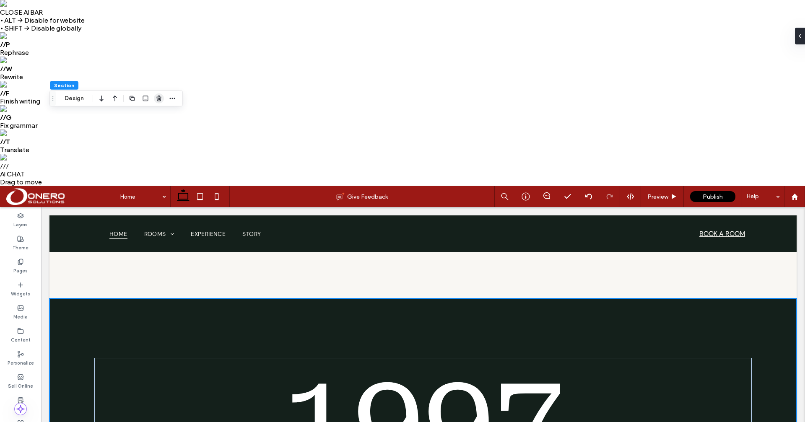
click at [158, 99] on use "button" at bounding box center [158, 98] width 5 height 5
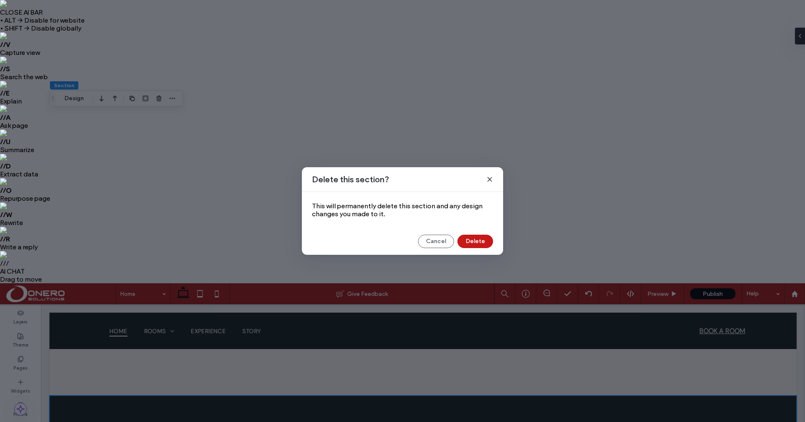
click at [480, 244] on button "Delete" at bounding box center [475, 241] width 36 height 13
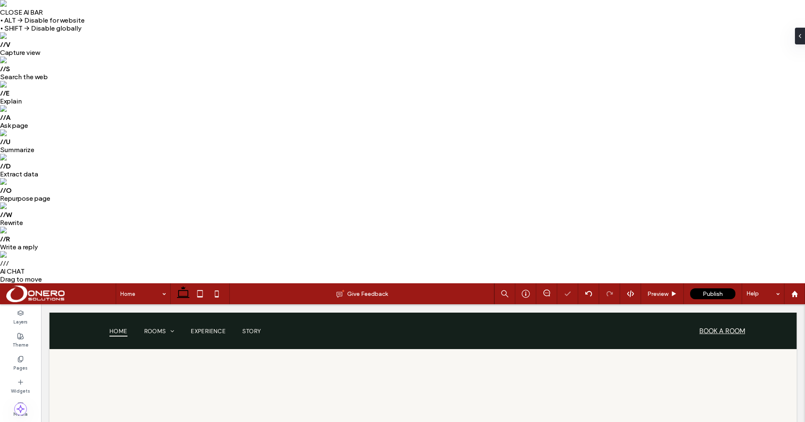
scroll to position [604, 0]
click at [62, 411] on div at bounding box center [62, 411] width 26 height 9
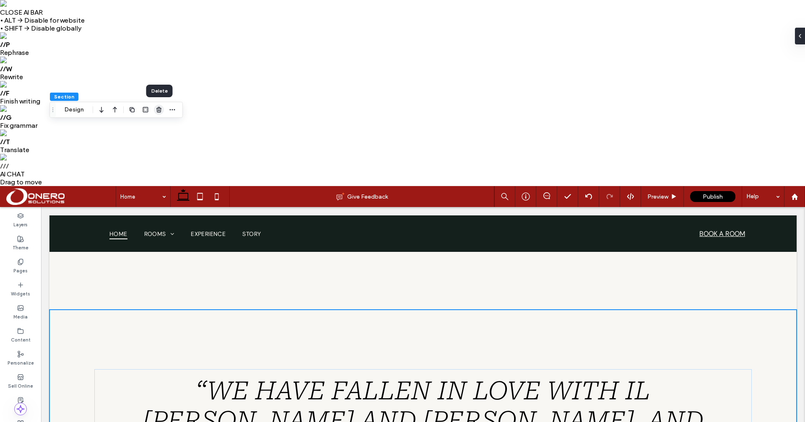
click at [162, 111] on icon "button" at bounding box center [158, 109] width 7 height 7
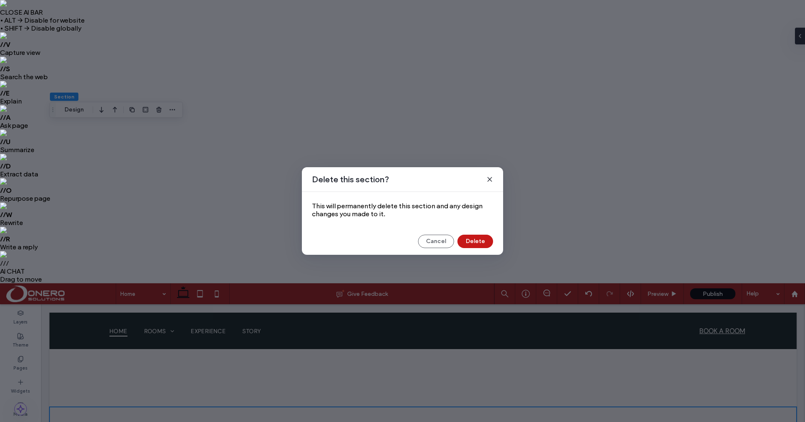
click at [473, 238] on button "Delete" at bounding box center [475, 241] width 36 height 13
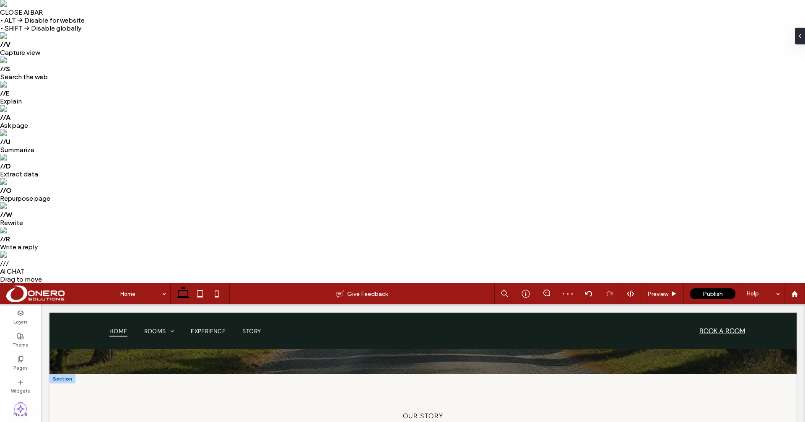
scroll to position [371, 0]
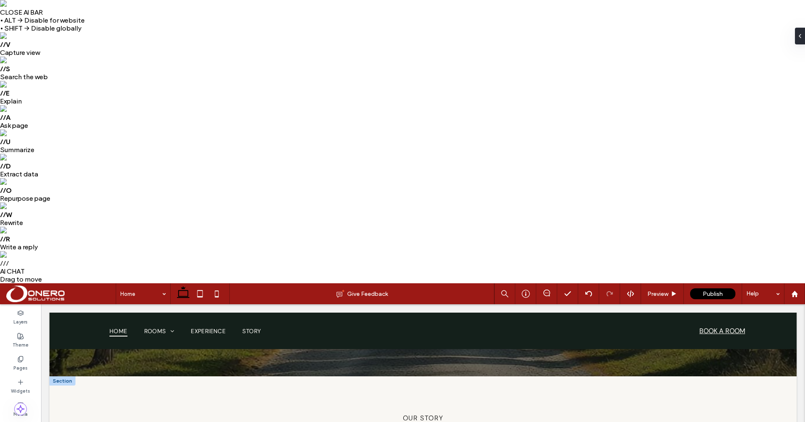
click at [382, 147] on use "button" at bounding box center [382, 145] width 5 height 5
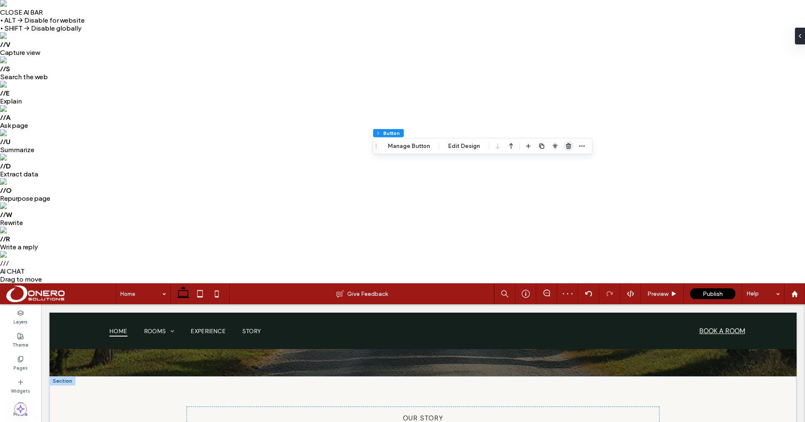
click at [568, 147] on use "button" at bounding box center [568, 145] width 5 height 5
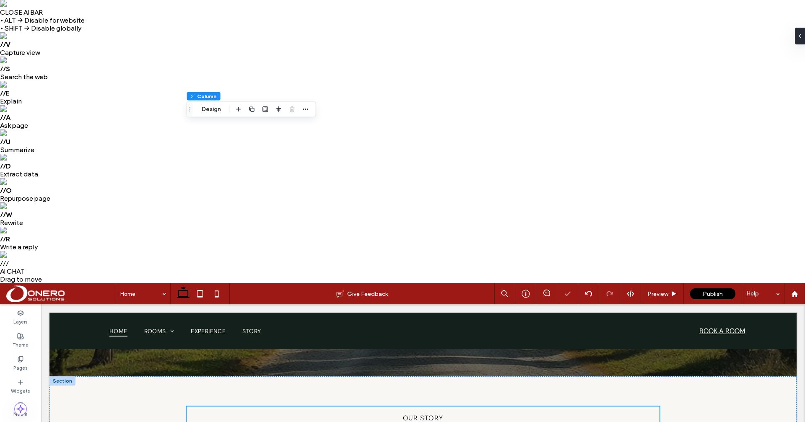
click at [238, 110] on use "button" at bounding box center [238, 109] width 5 height 5
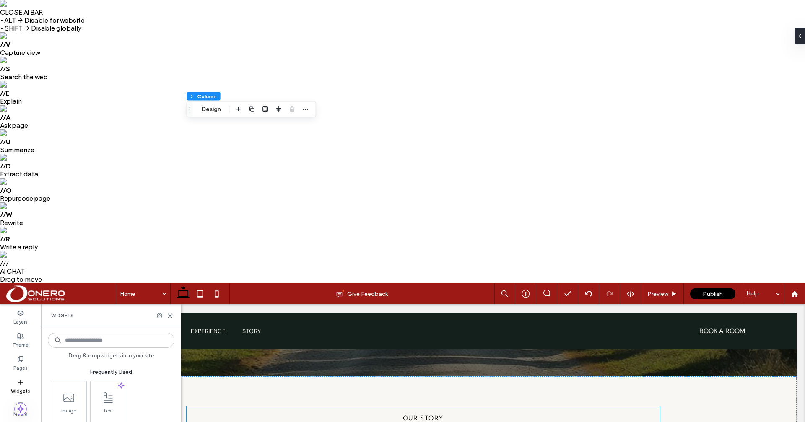
click at [119, 333] on input at bounding box center [111, 340] width 127 height 15
type input "***"
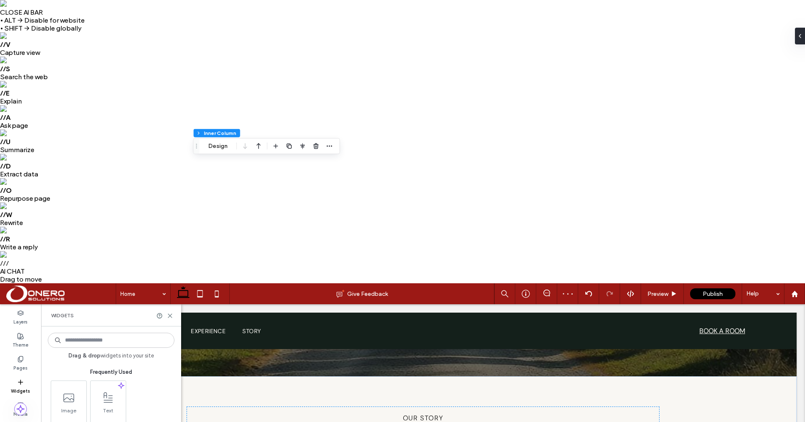
click at [96, 333] on input at bounding box center [111, 340] width 127 height 15
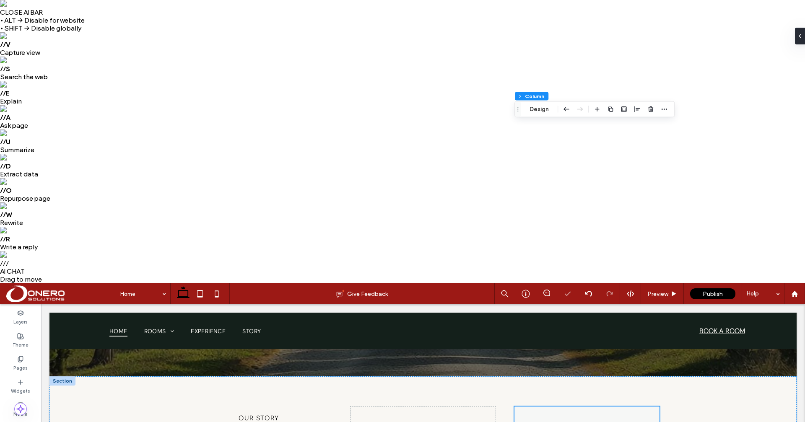
type input "**"
type input "***"
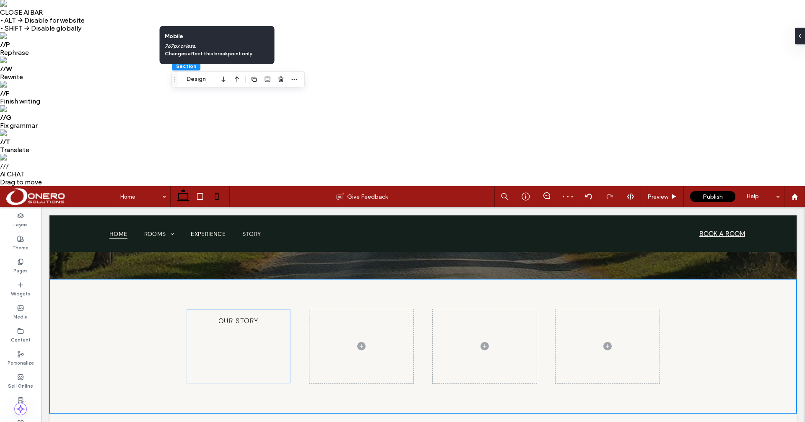
click at [219, 188] on icon at bounding box center [216, 196] width 17 height 17
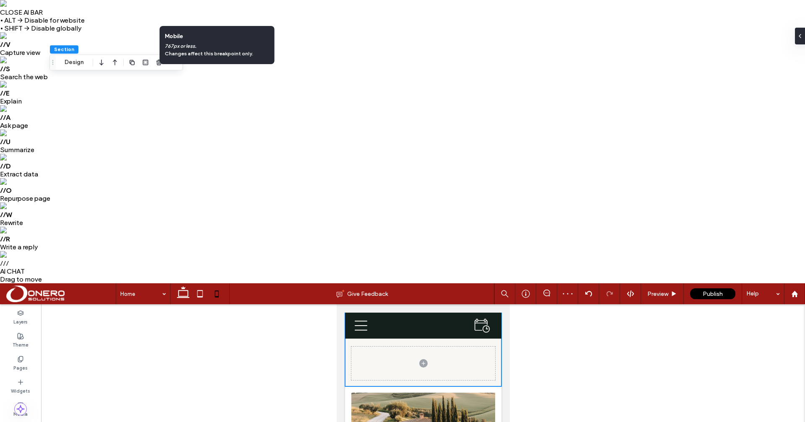
type input "*"
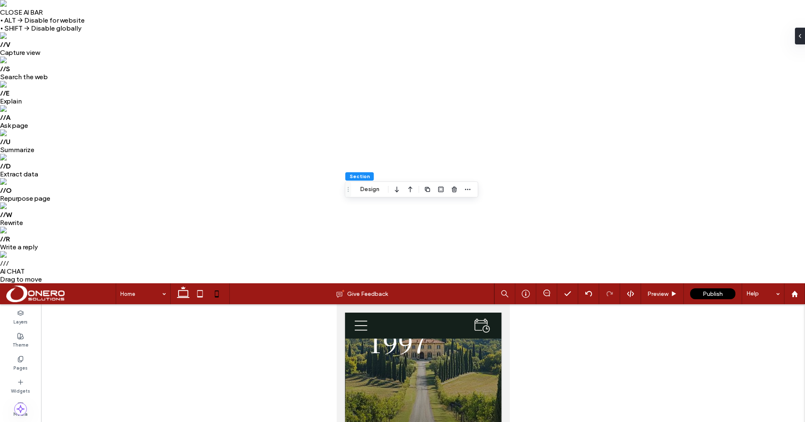
scroll to position [91, 0]
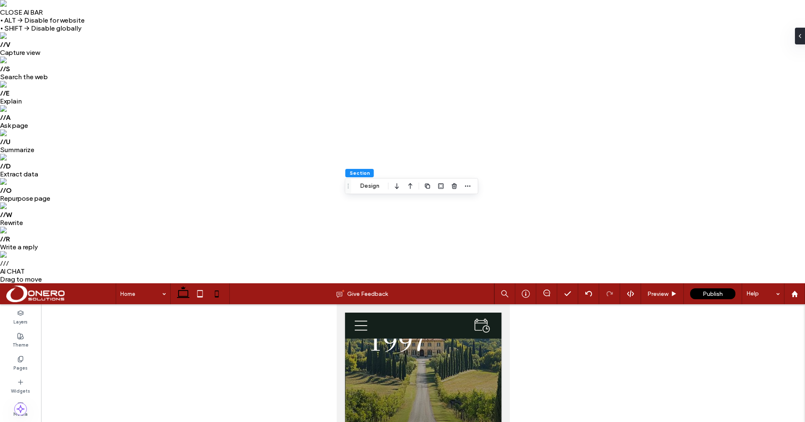
click at [182, 286] on use at bounding box center [183, 292] width 13 height 12
type input "*"
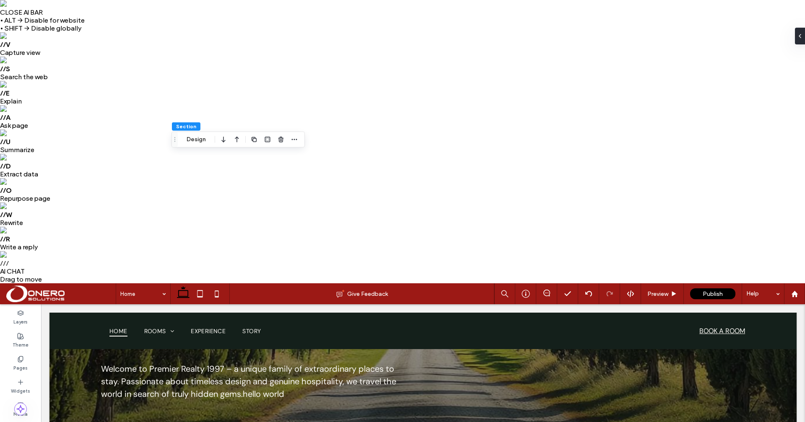
click at [208, 170] on button "Design" at bounding box center [211, 169] width 30 height 10
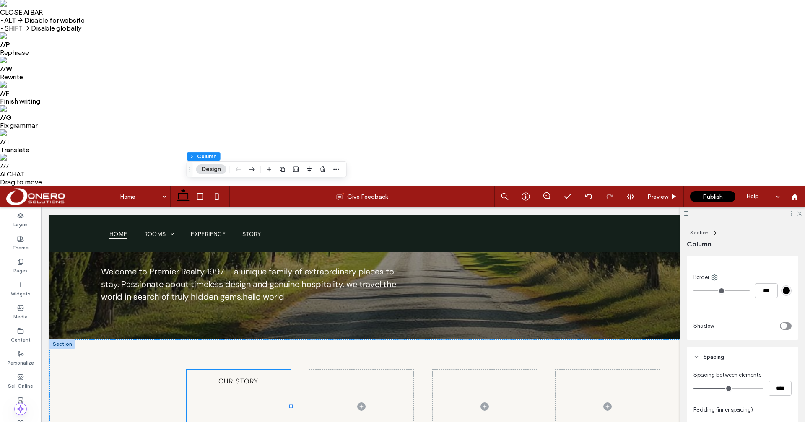
type input "*"
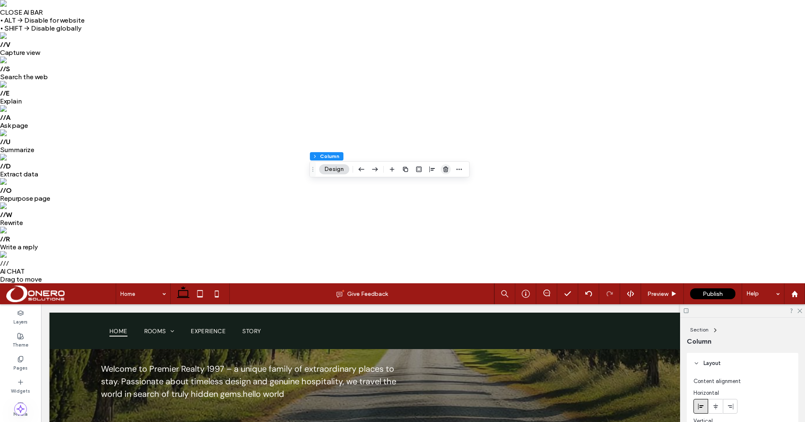
click at [447, 169] on icon "button" at bounding box center [445, 169] width 7 height 7
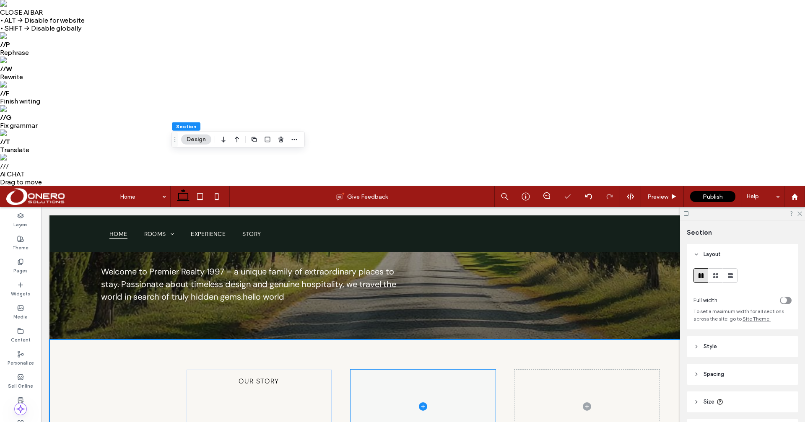
click at [461, 402] on span at bounding box center [422, 407] width 145 height 74
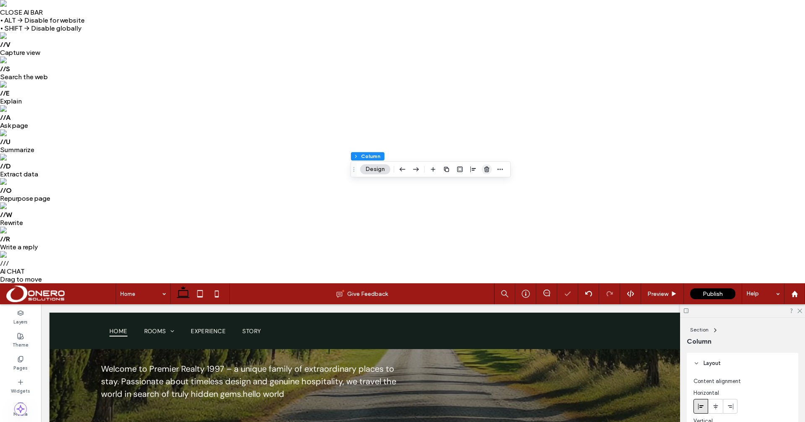
click at [488, 170] on icon "button" at bounding box center [486, 169] width 7 height 7
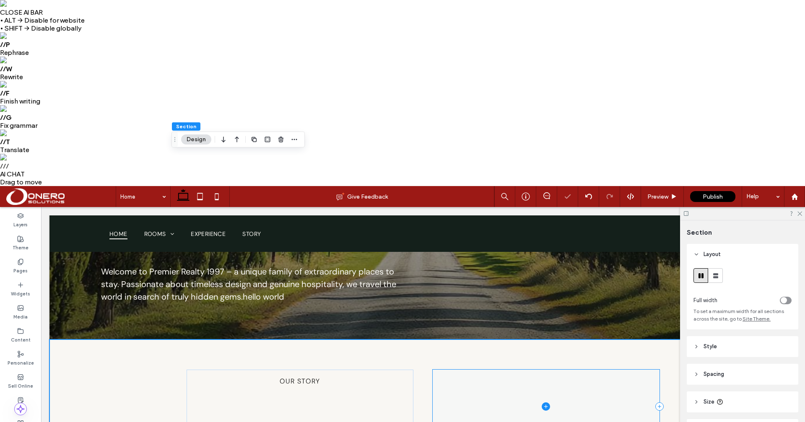
click at [530, 395] on span at bounding box center [546, 407] width 227 height 74
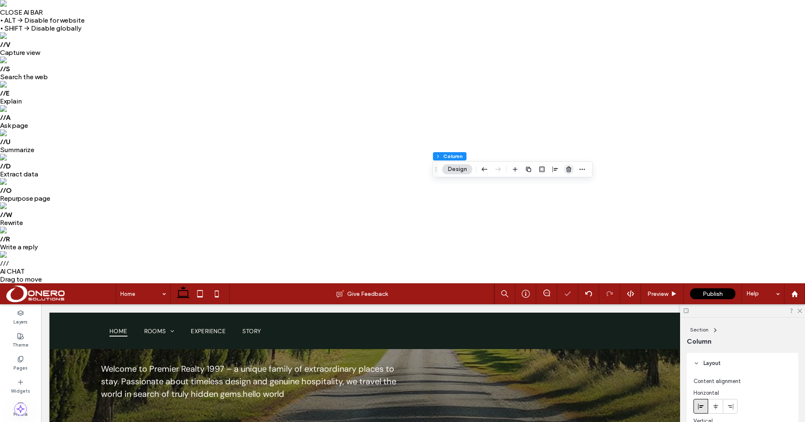
click at [566, 169] on icon "button" at bounding box center [568, 169] width 7 height 7
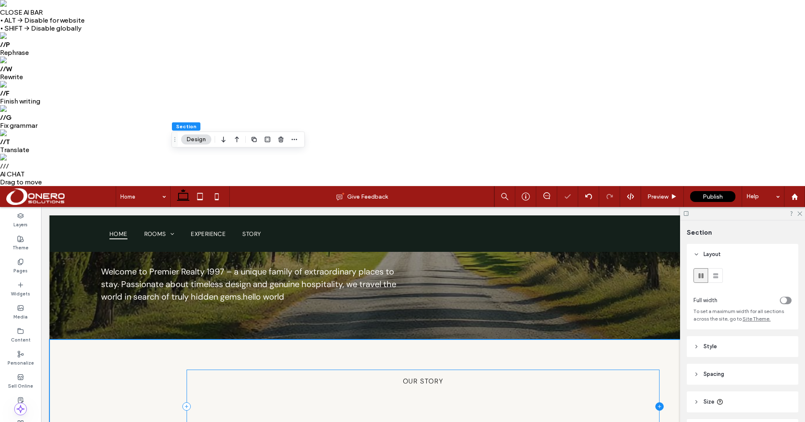
click at [659, 404] on icon at bounding box center [659, 406] width 8 height 8
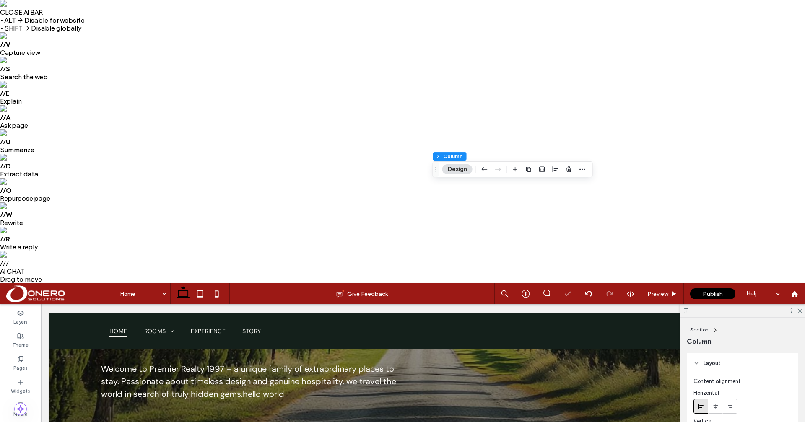
type input "**"
type input "*****"
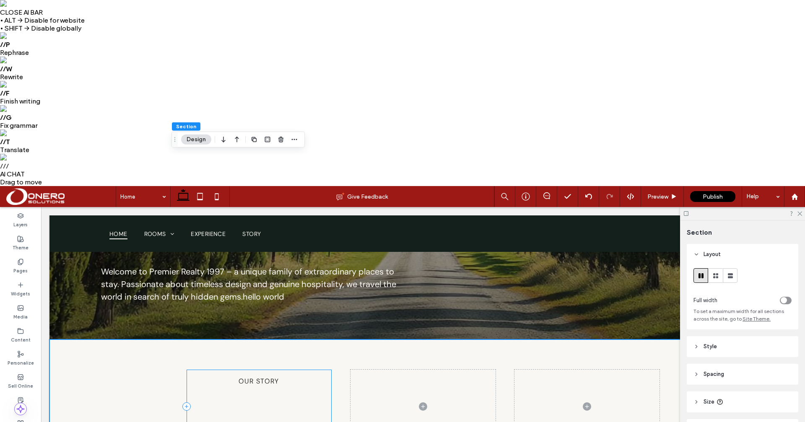
click at [274, 405] on div "our story" at bounding box center [258, 407] width 145 height 74
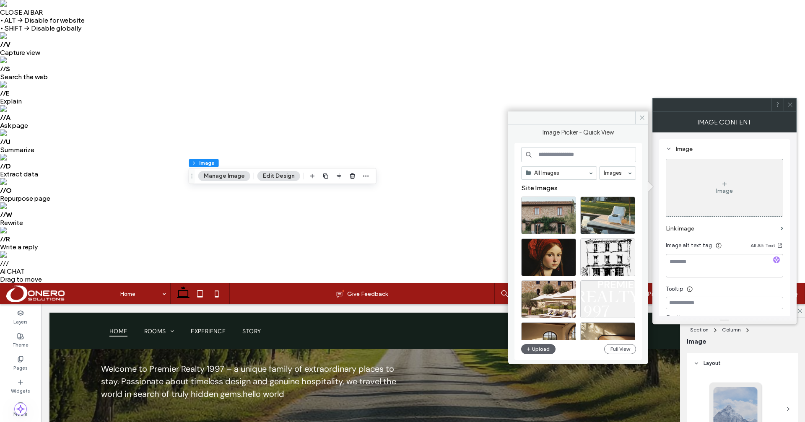
click at [570, 152] on input at bounding box center [578, 154] width 115 height 15
click at [544, 347] on button "Upload" at bounding box center [538, 349] width 34 height 10
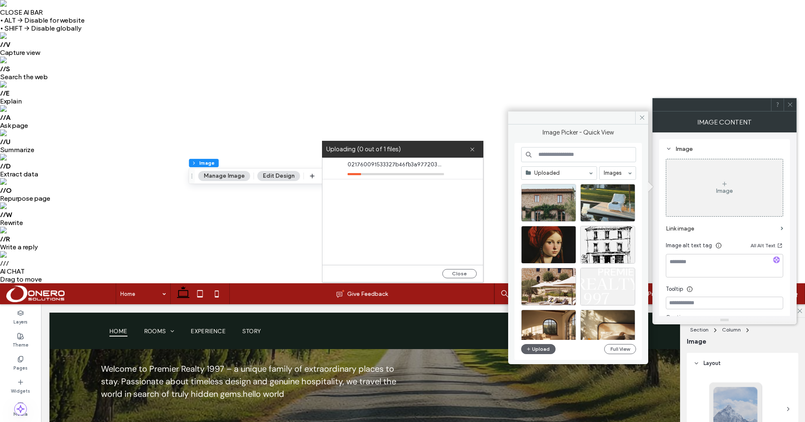
click at [614, 158] on input at bounding box center [578, 154] width 115 height 15
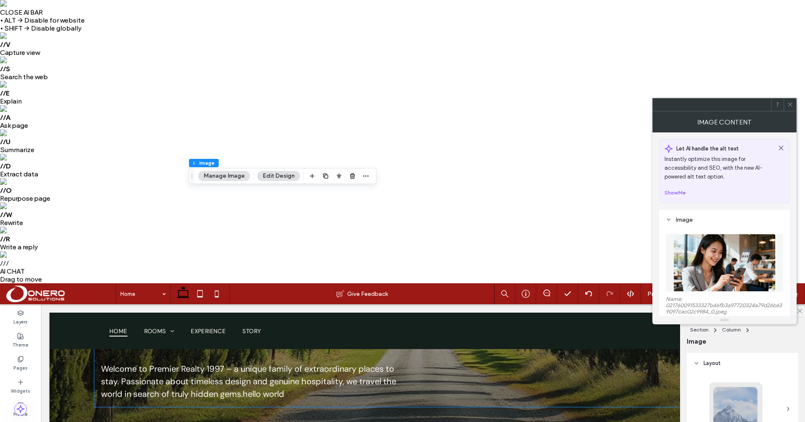
click at [640, 400] on div "Welcome to Premier Realty 1997 – a unique family of extraordinary places to sta…" at bounding box center [422, 264] width 657 height 285
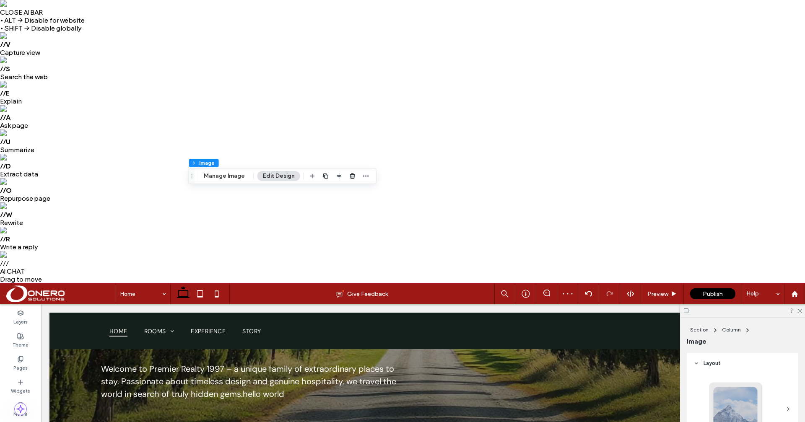
click at [264, 175] on button "Edit Design" at bounding box center [278, 176] width 43 height 10
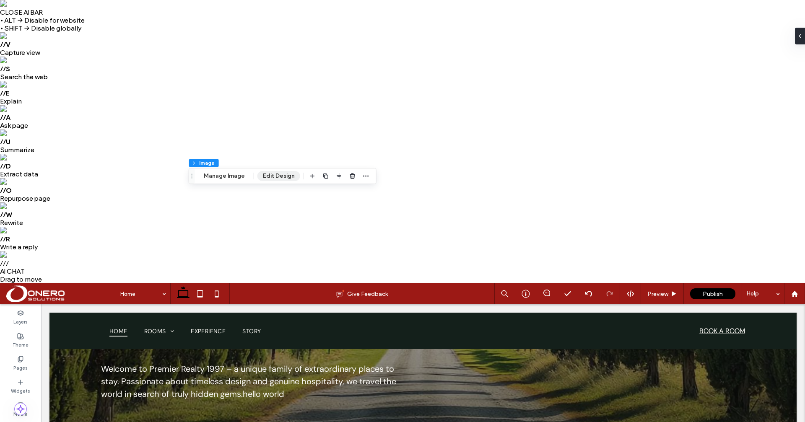
click at [264, 175] on button "Edit Design" at bounding box center [278, 176] width 43 height 10
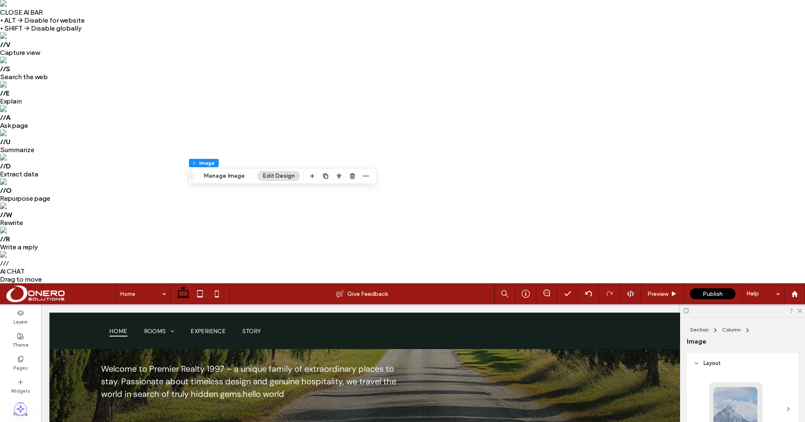
click at [736, 381] on div at bounding box center [735, 408] width 55 height 55
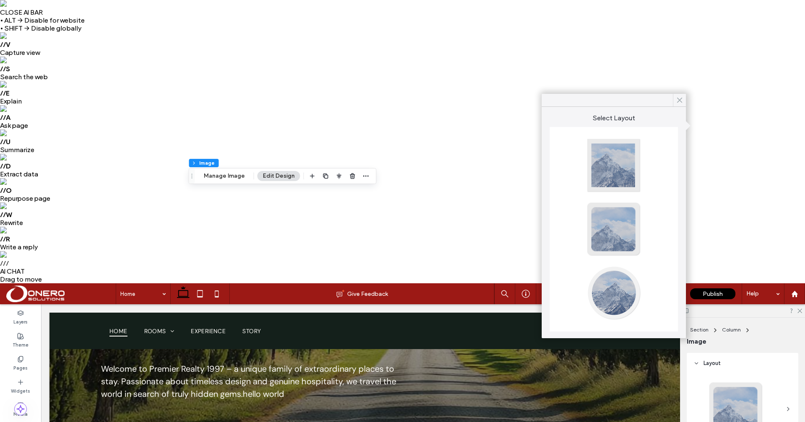
click at [679, 98] on icon at bounding box center [680, 100] width 8 height 8
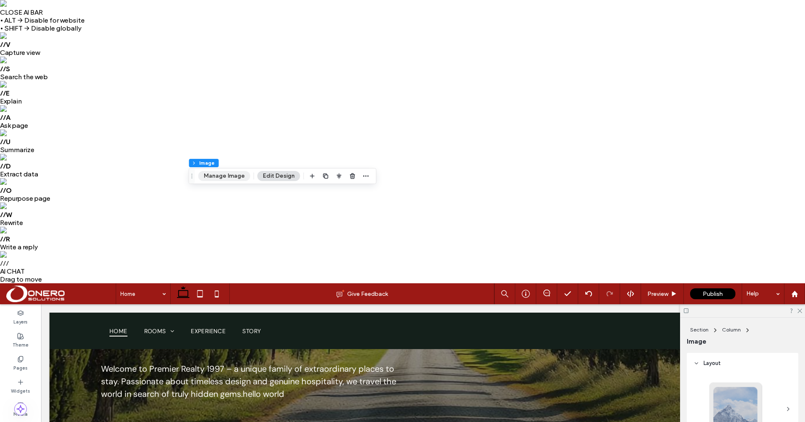
click at [228, 179] on button "Manage Image" at bounding box center [224, 176] width 52 height 10
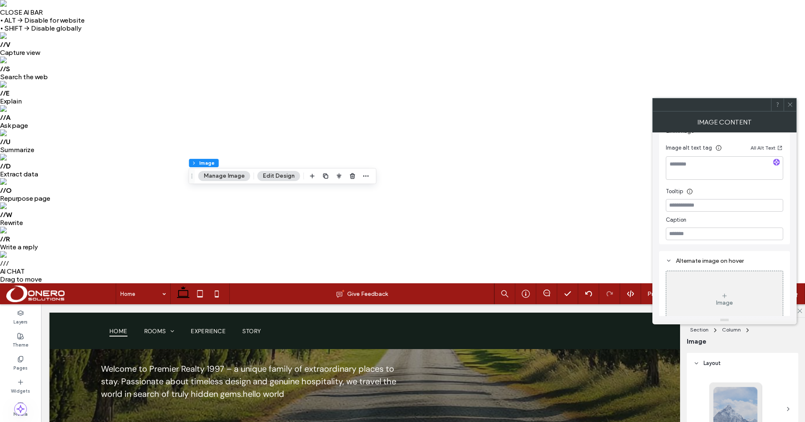
scroll to position [243, 0]
click at [790, 106] on icon at bounding box center [790, 104] width 6 height 6
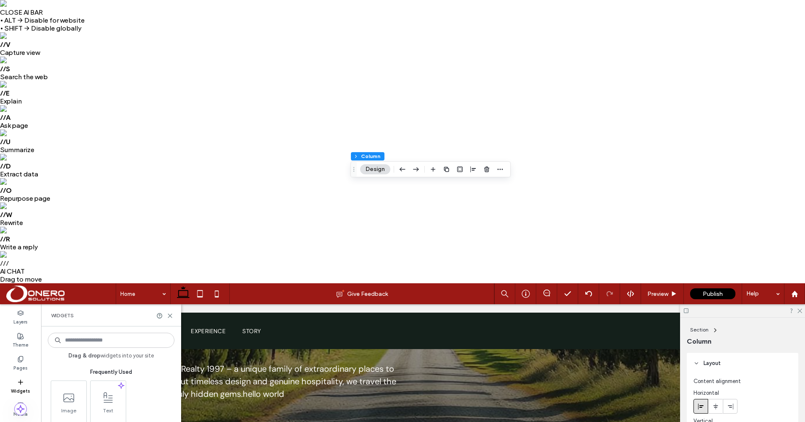
click at [85, 333] on input at bounding box center [111, 340] width 127 height 15
type input "****"
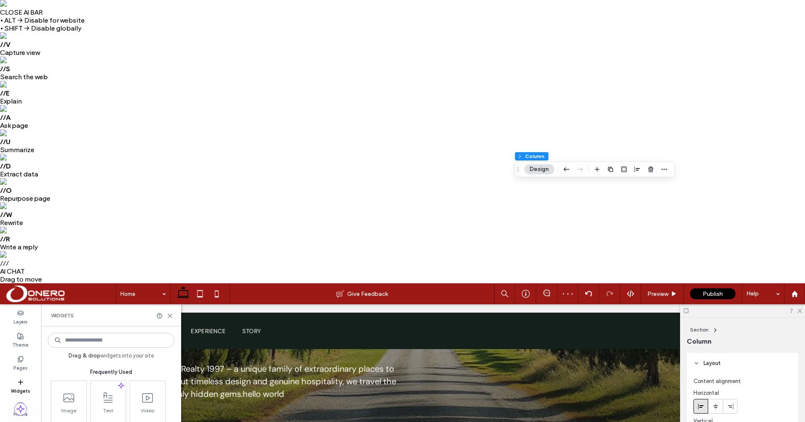
click at [91, 333] on input at bounding box center [111, 340] width 127 height 15
type input "*****"
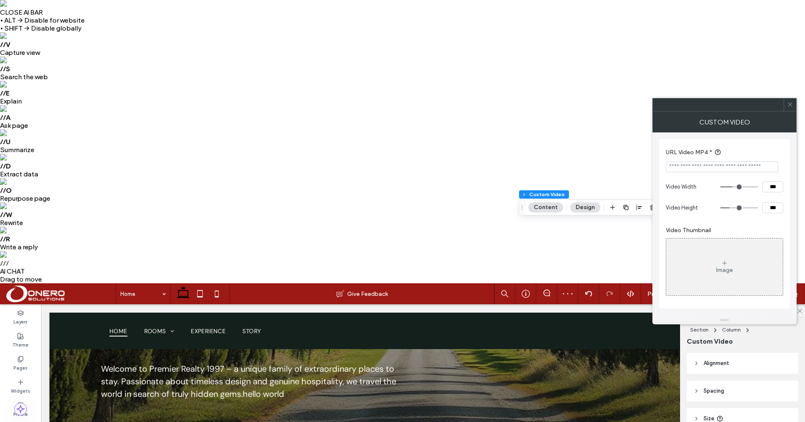
click at [728, 277] on div "Image" at bounding box center [724, 266] width 117 height 55
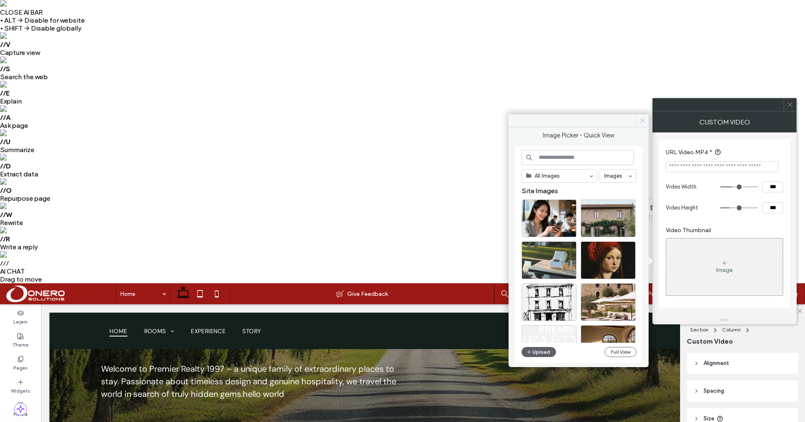
click at [640, 119] on use at bounding box center [642, 121] width 4 height 4
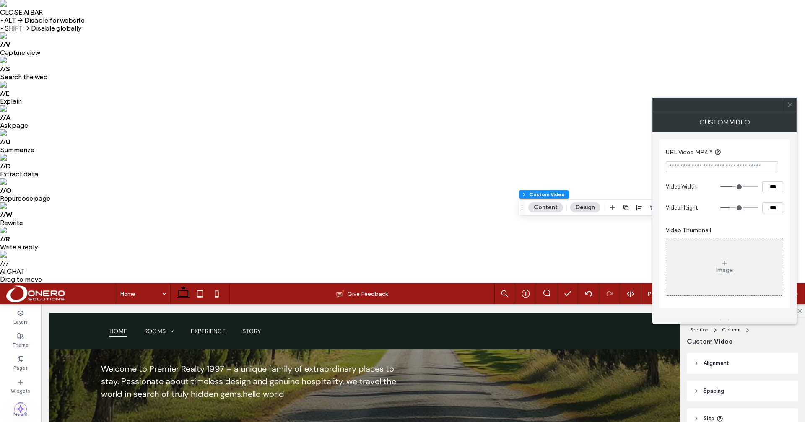
click at [788, 107] on icon at bounding box center [790, 104] width 6 height 6
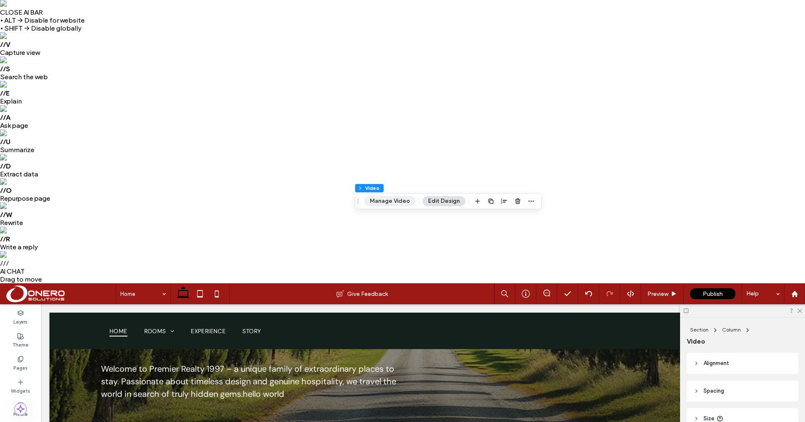
click at [389, 198] on button "Manage Video" at bounding box center [389, 201] width 51 height 10
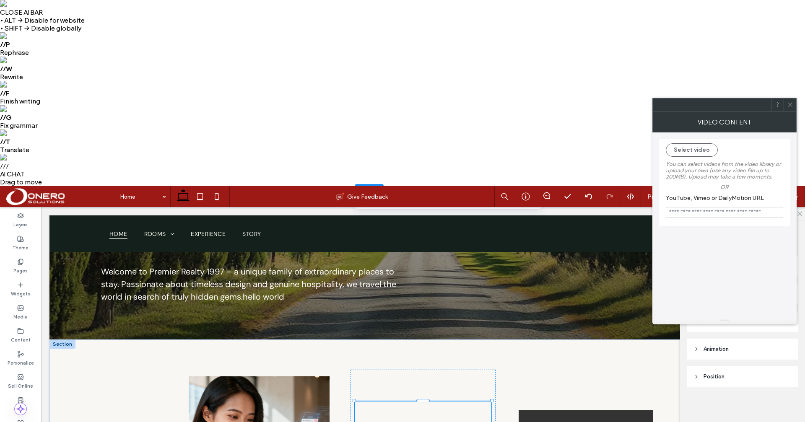
click at [703, 213] on input "YouTube, Vimeo or DailyMotion URL" at bounding box center [724, 212] width 117 height 11
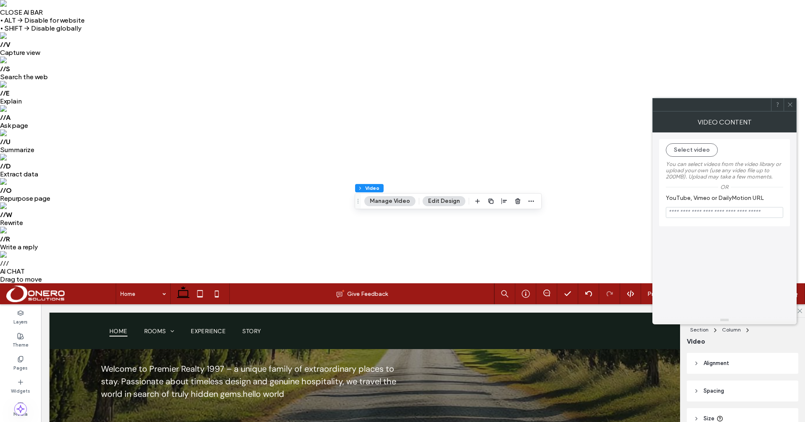
click at [792, 103] on icon at bounding box center [790, 104] width 6 height 6
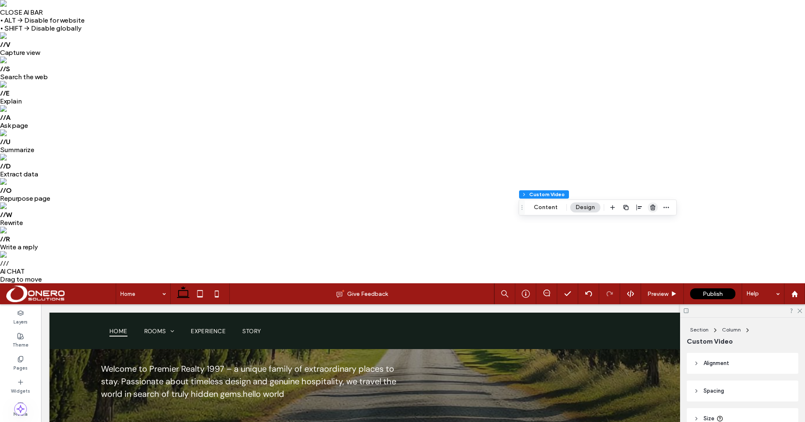
click at [650, 207] on icon "button" at bounding box center [652, 207] width 7 height 7
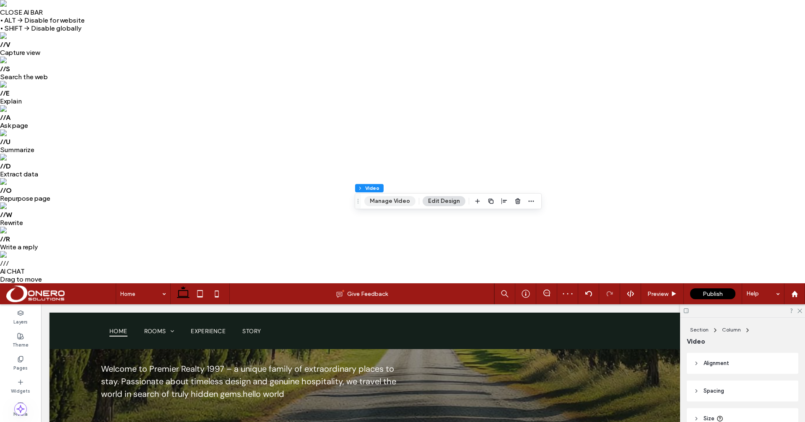
click at [396, 202] on button "Manage Video" at bounding box center [389, 201] width 51 height 10
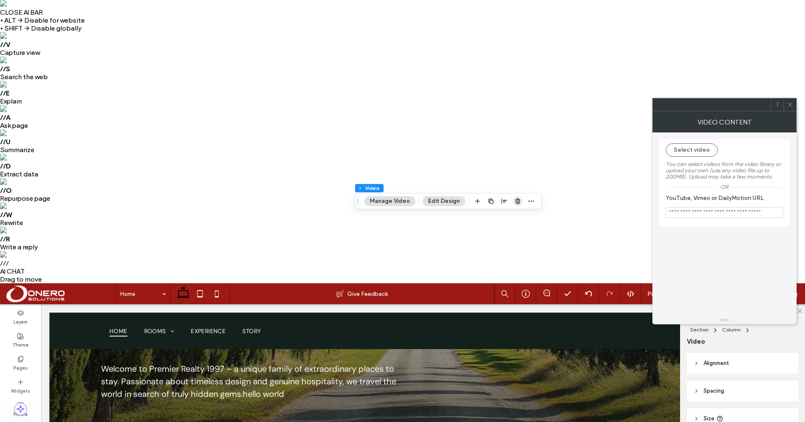
click at [514, 200] on icon "button" at bounding box center [517, 201] width 7 height 7
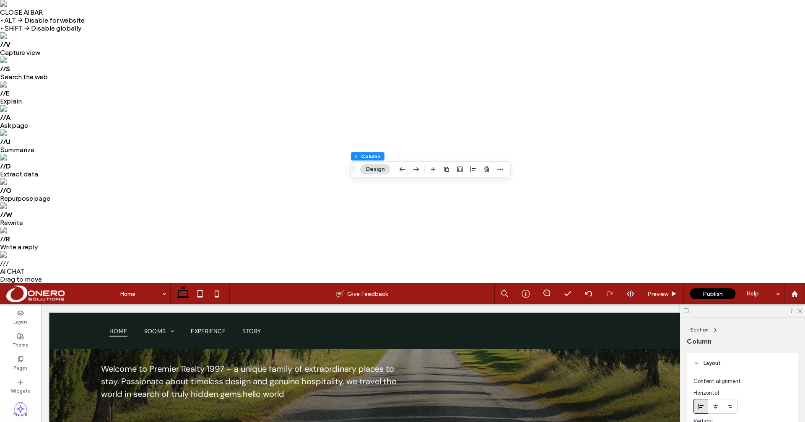
scroll to position [0, 0]
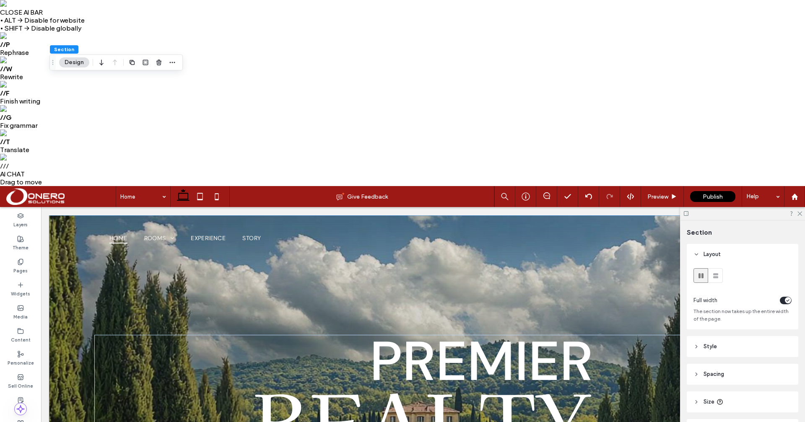
click at [73, 59] on button "Design" at bounding box center [74, 62] width 30 height 10
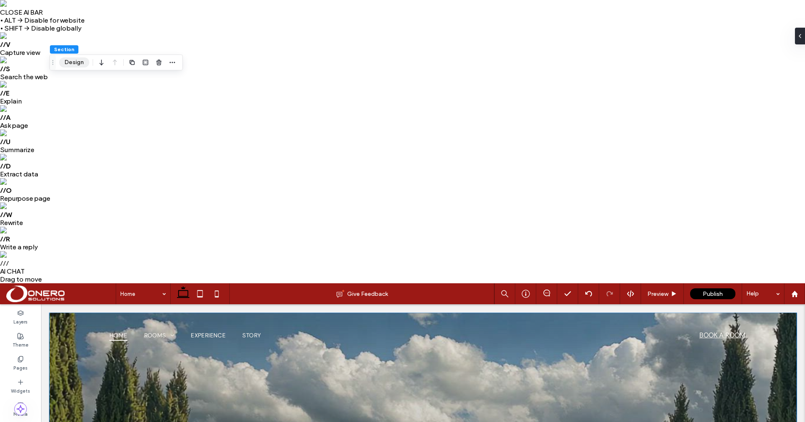
click at [73, 63] on button "Design" at bounding box center [74, 62] width 30 height 10
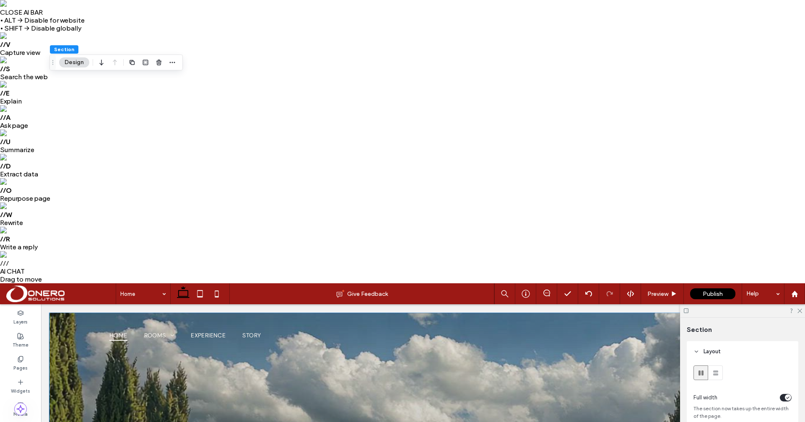
click at [798, 308] on icon at bounding box center [798, 310] width 5 height 5
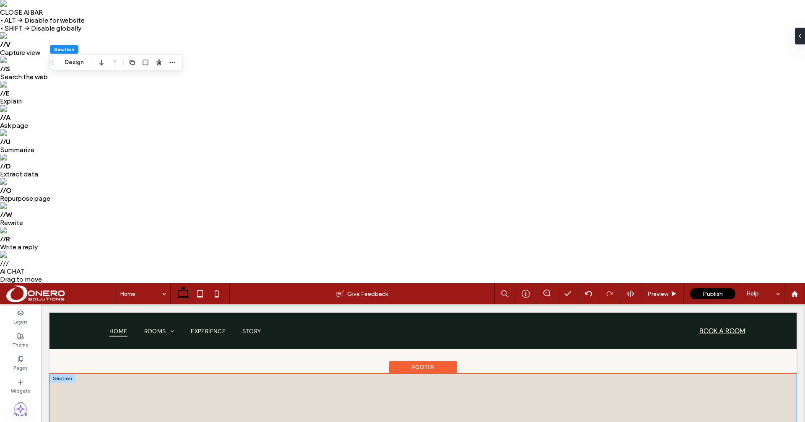
scroll to position [1379, 0]
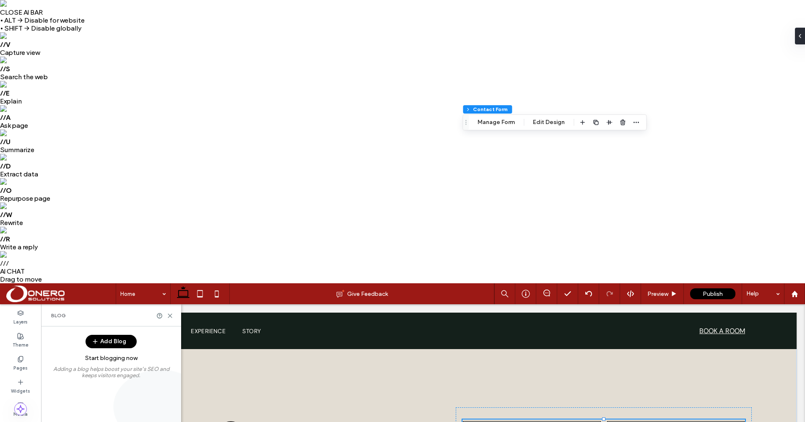
click at [104, 335] on button "Add Blog" at bounding box center [110, 341] width 51 height 13
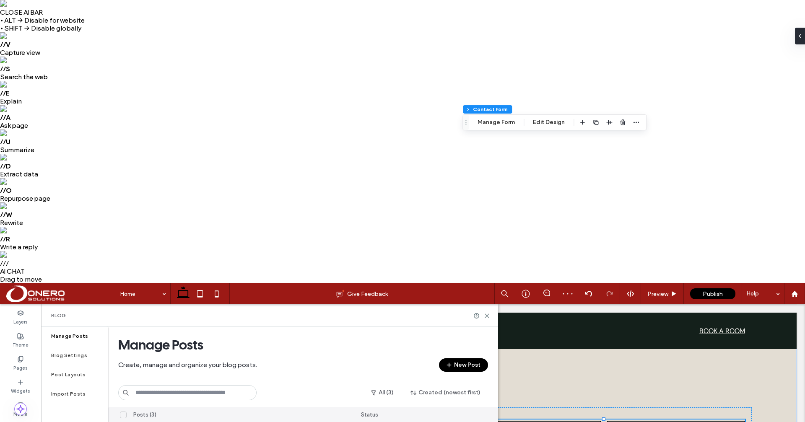
click at [469, 358] on button "New Post" at bounding box center [463, 364] width 49 height 13
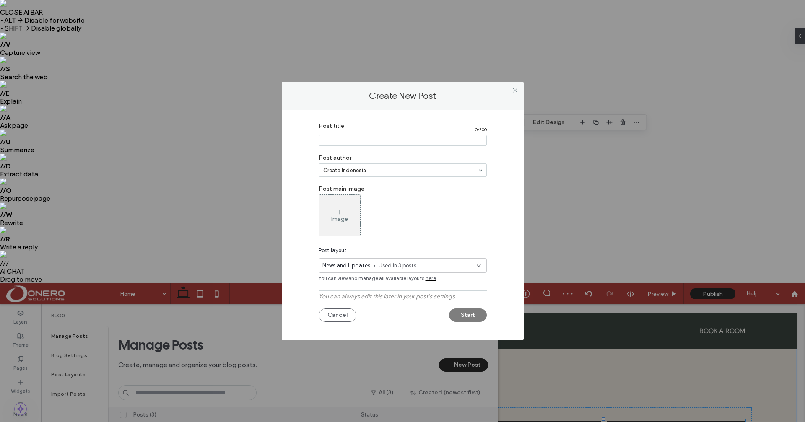
click at [330, 140] on input "Post title" at bounding box center [403, 140] width 168 height 11
type input "**********"
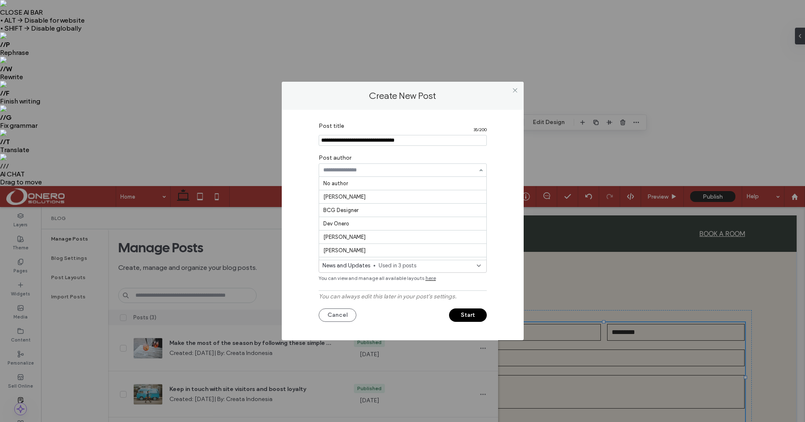
scroll to position [83, 0]
click at [306, 199] on div "Post title 35 / 200 Post author No author Bobby Onero BCG Designer Dev Onero Di…" at bounding box center [402, 223] width 217 height 210
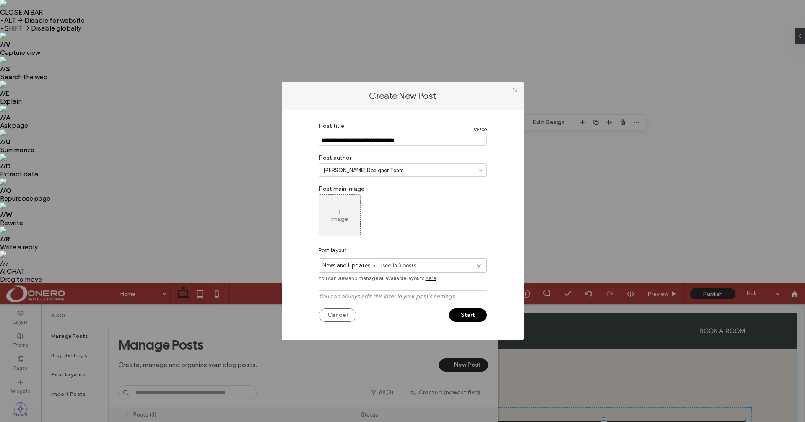
click at [298, 201] on div "Post title 35 / 200 Post author Fiona Designer Team Post main image Image Post …" at bounding box center [402, 223] width 217 height 210
click at [329, 215] on div "Image" at bounding box center [339, 215] width 41 height 39
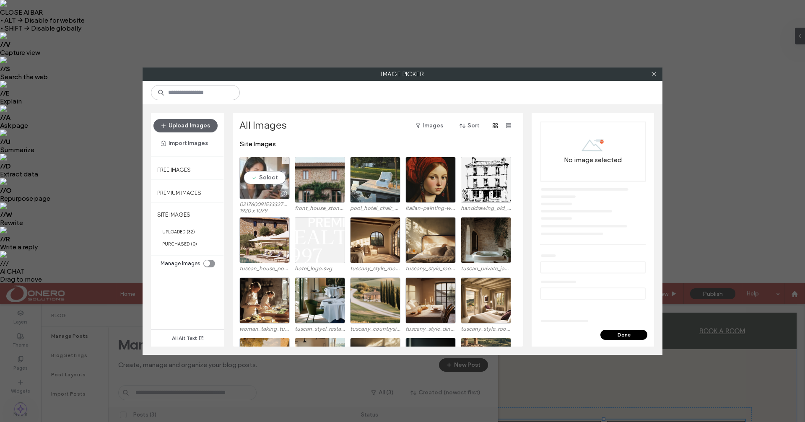
click at [257, 177] on div "Select" at bounding box center [264, 178] width 50 height 42
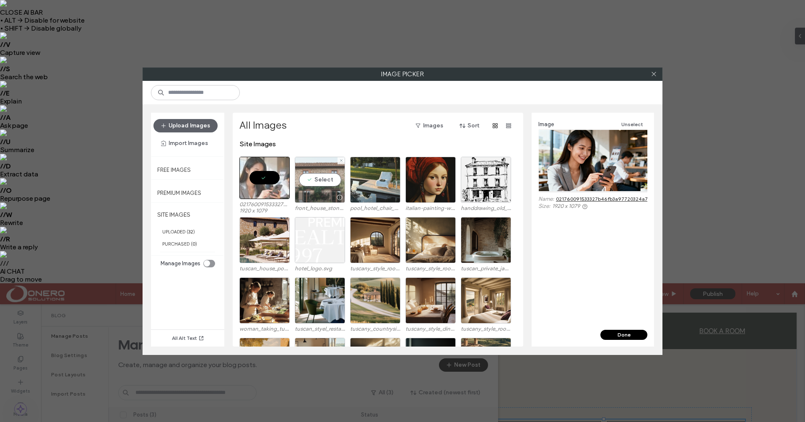
click at [319, 176] on div "Select" at bounding box center [320, 180] width 50 height 46
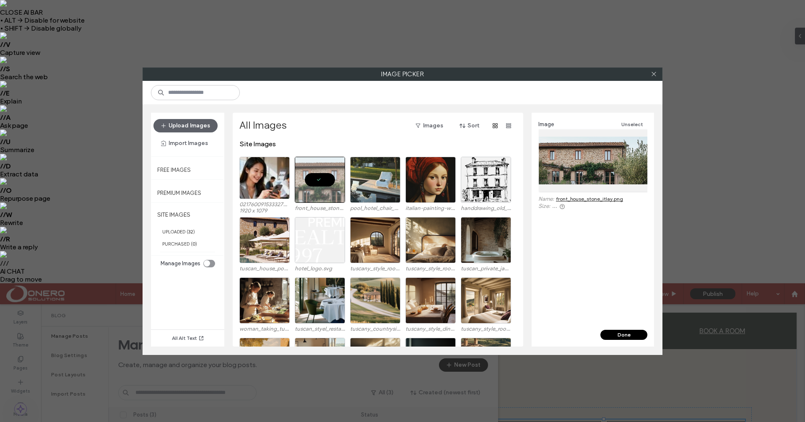
click at [636, 334] on button "Done" at bounding box center [623, 335] width 47 height 10
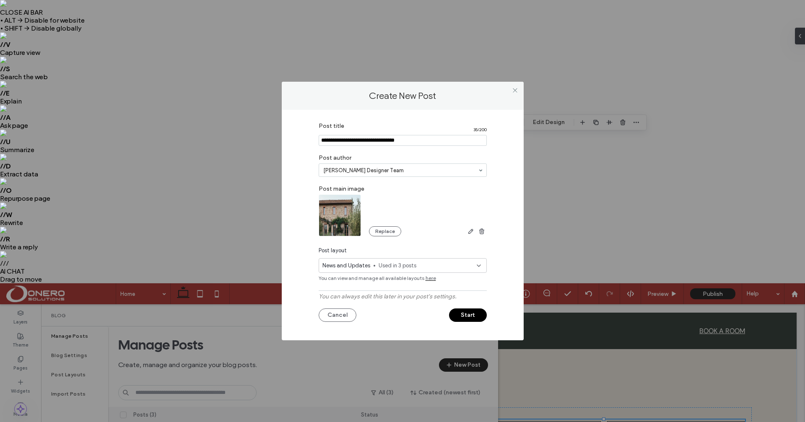
click at [467, 315] on button "Start" at bounding box center [468, 314] width 38 height 13
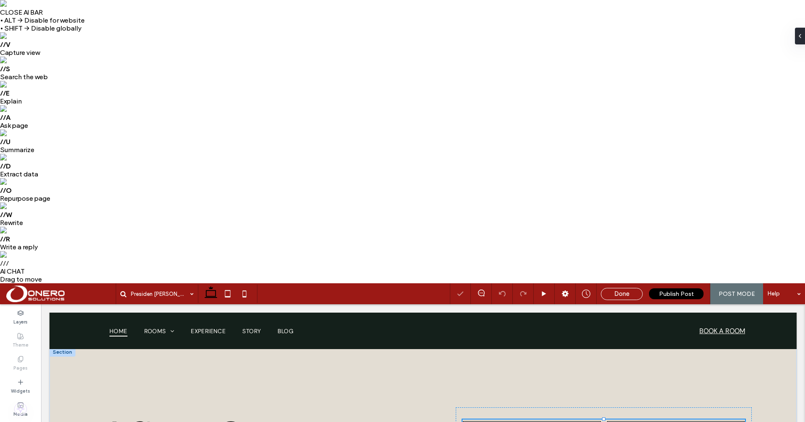
type input "*"
type input "***"
type input "*****"
type input "*"
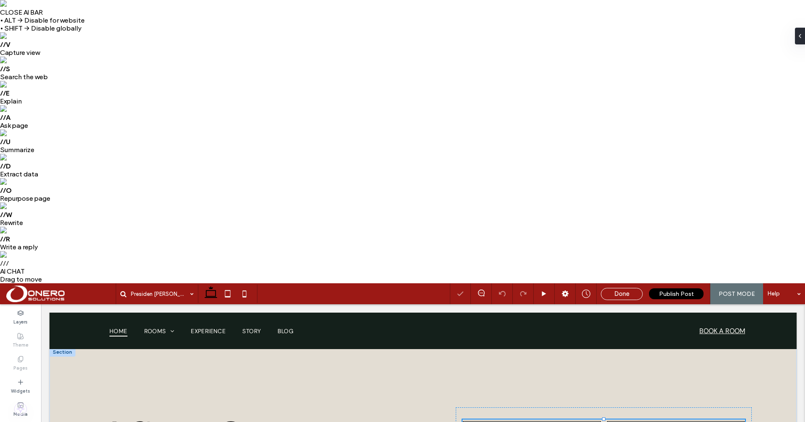
type input "***"
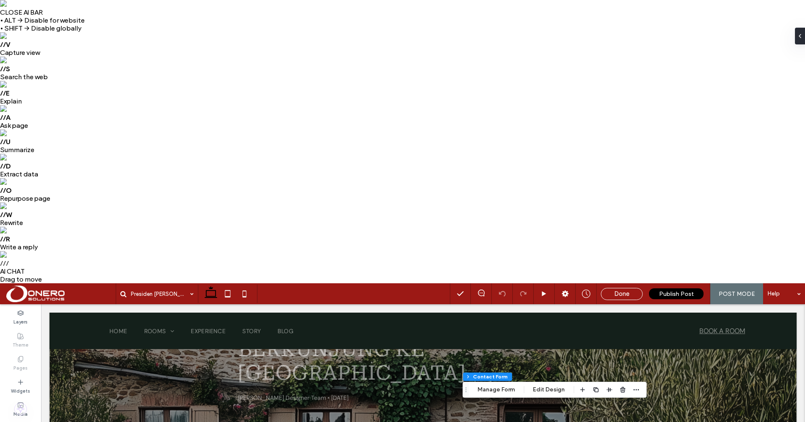
scroll to position [109, 0]
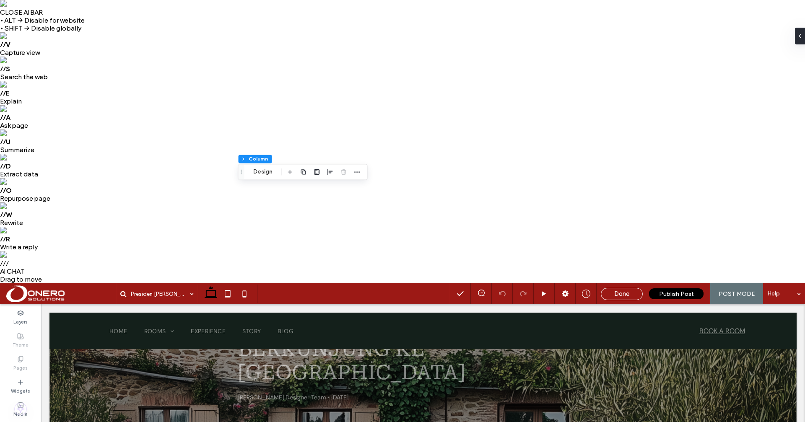
click at [433, 179] on icon "button" at bounding box center [434, 178] width 7 height 7
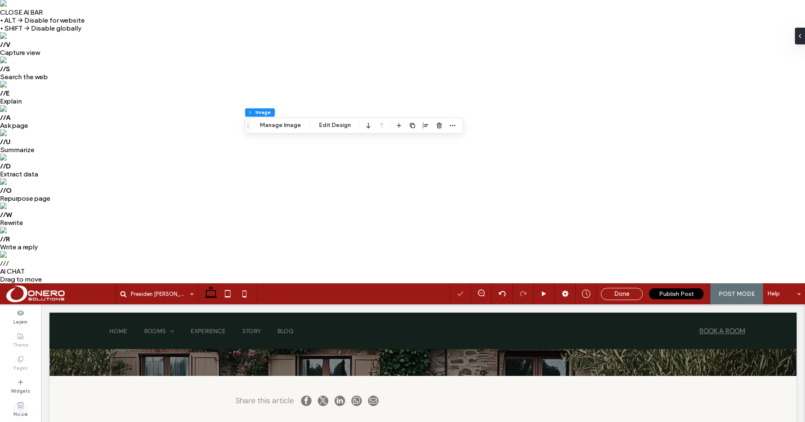
scroll to position [162, 0]
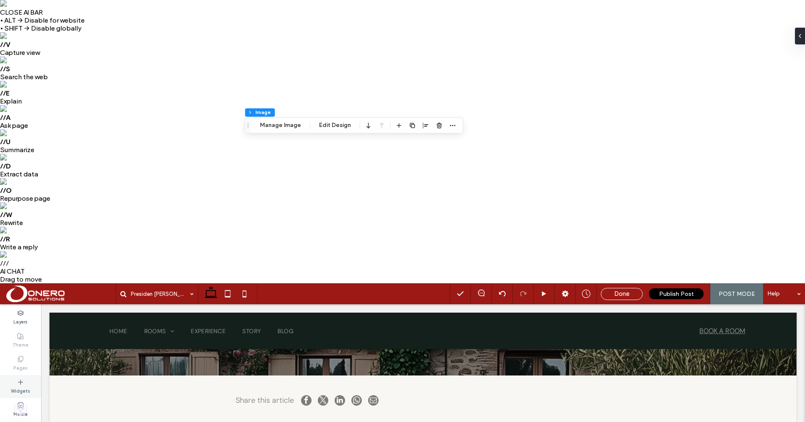
click at [19, 386] on label "Widgets" at bounding box center [20, 390] width 19 height 9
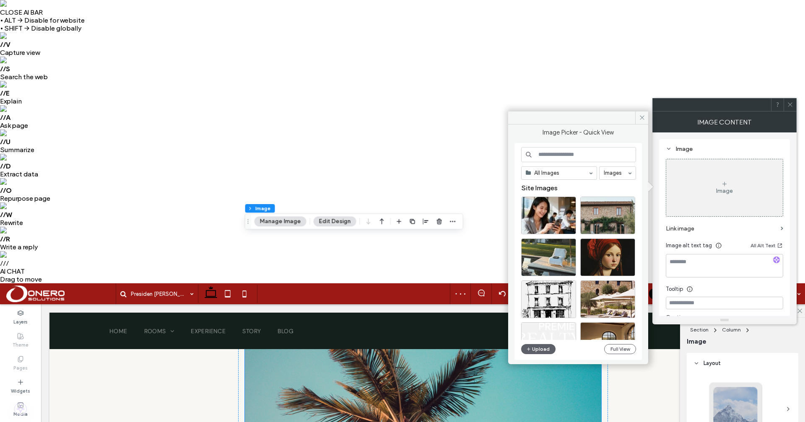
scroll to position [279, 0]
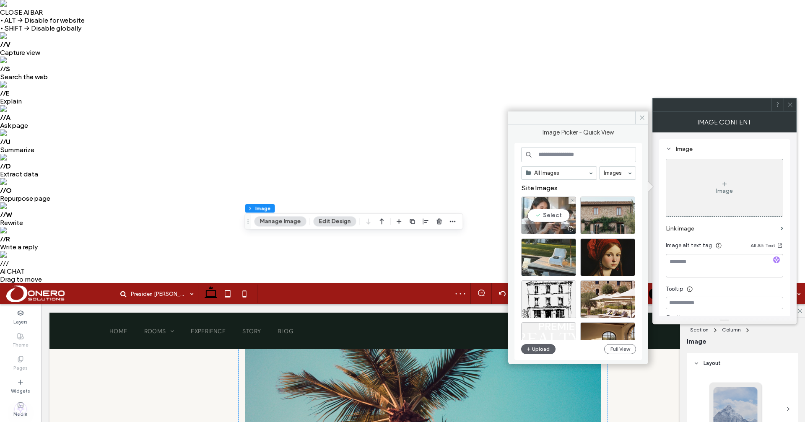
click at [551, 217] on div "Select" at bounding box center [548, 216] width 55 height 38
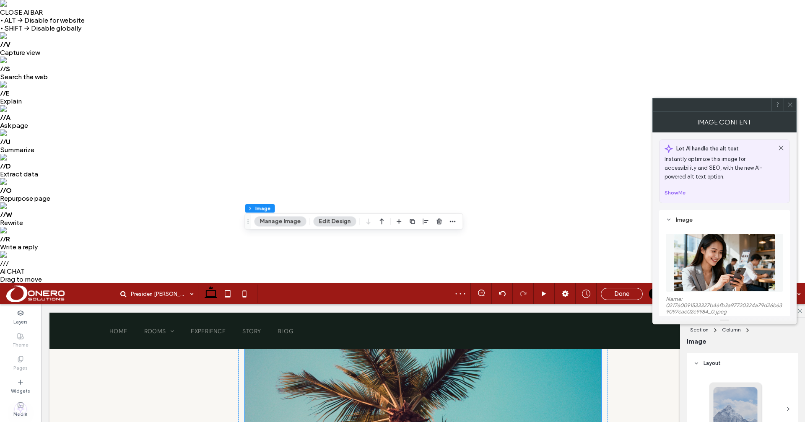
click at [559, 422] on img at bounding box center [423, 414] width 357 height 170
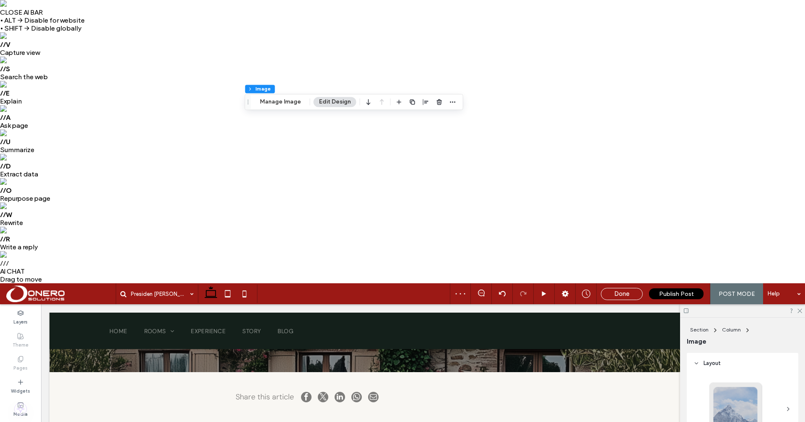
scroll to position [117, 0]
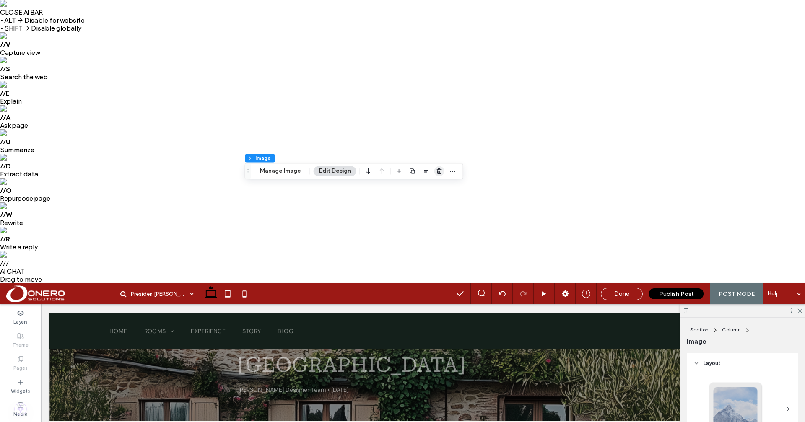
click at [437, 173] on icon "button" at bounding box center [439, 171] width 7 height 7
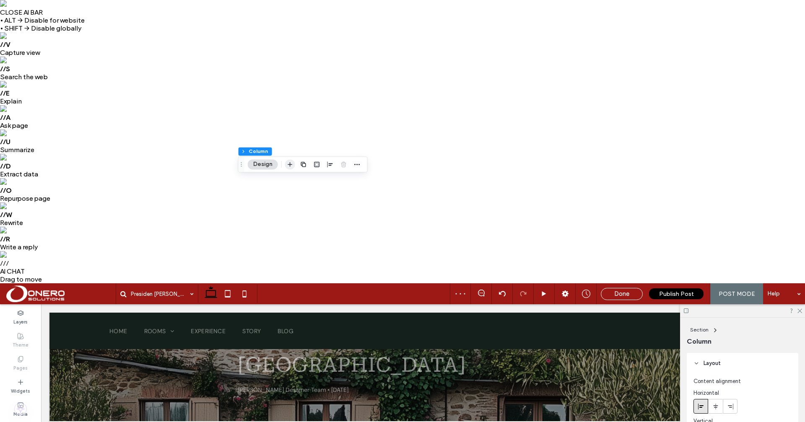
click at [292, 163] on icon "button" at bounding box center [290, 164] width 7 height 7
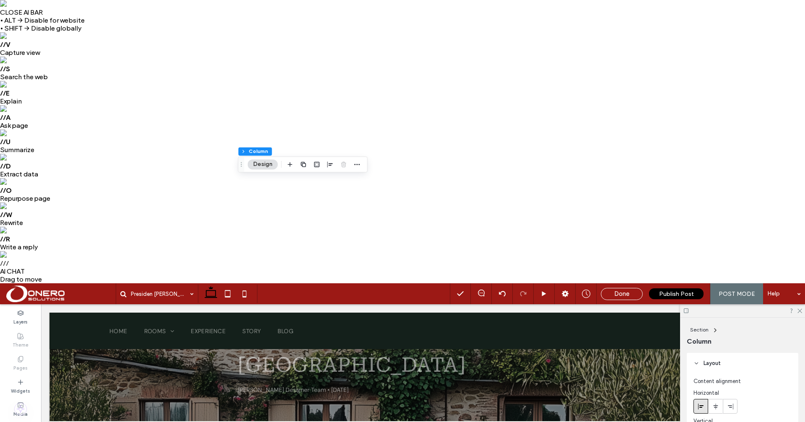
type input "**"
type input "***"
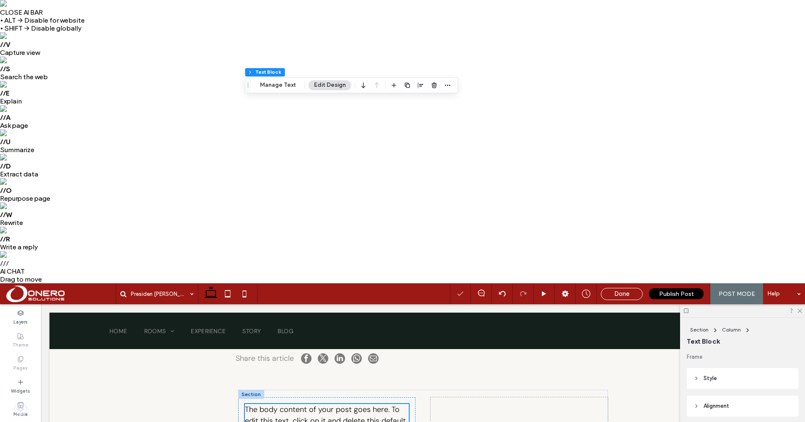
scroll to position [205, 0]
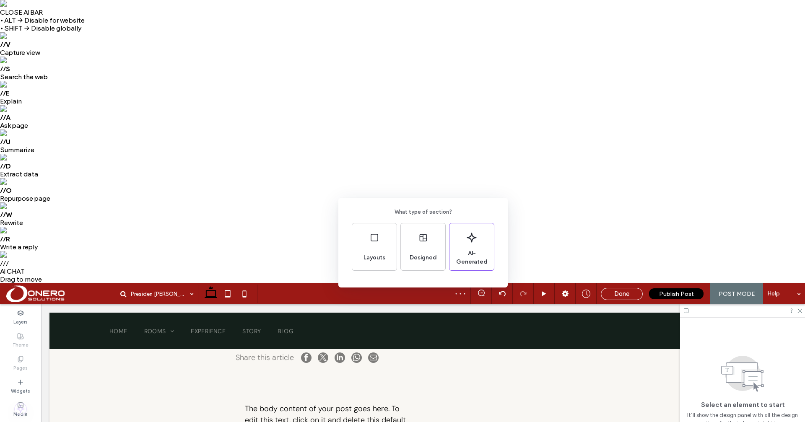
click at [478, 170] on div "What type of section? Layouts Designed AI-Generated" at bounding box center [402, 231] width 805 height 463
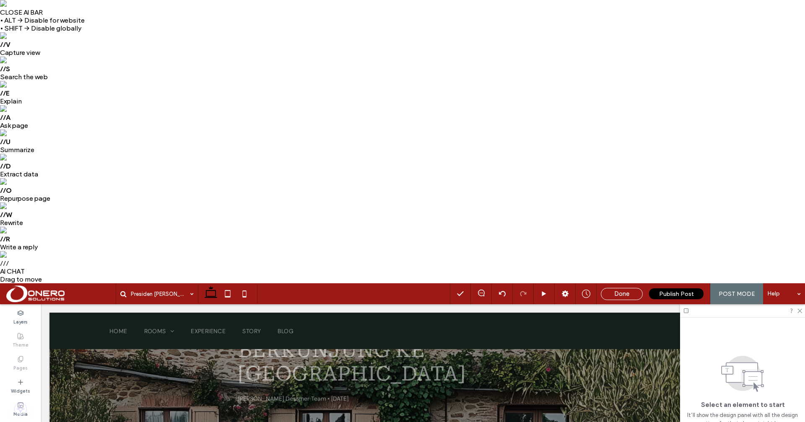
scroll to position [0, 0]
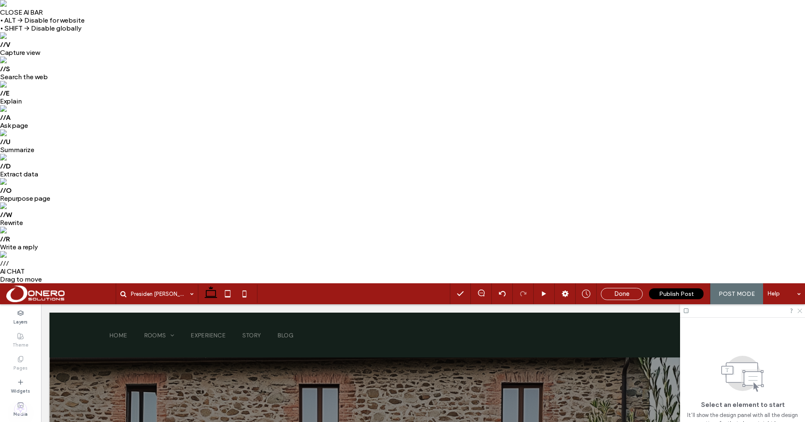
click at [800, 308] on icon at bounding box center [798, 310] width 5 height 5
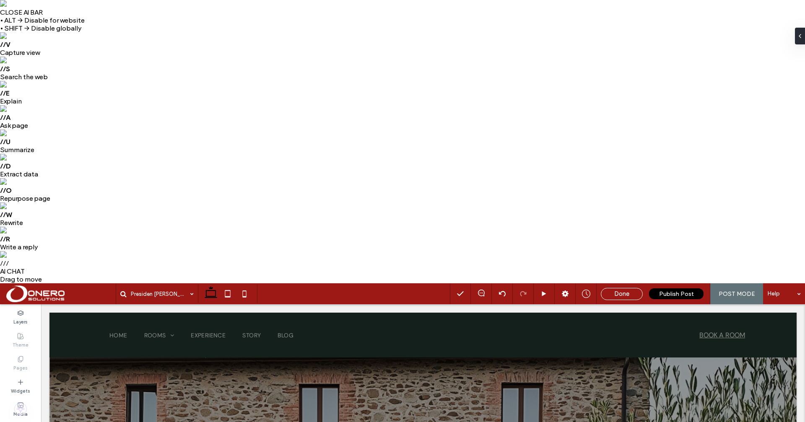
click at [355, 283] on div "Presiden [PERSON_NAME] Berkunjung ke [GEOGRAPHIC_DATA]" at bounding box center [283, 293] width 334 height 21
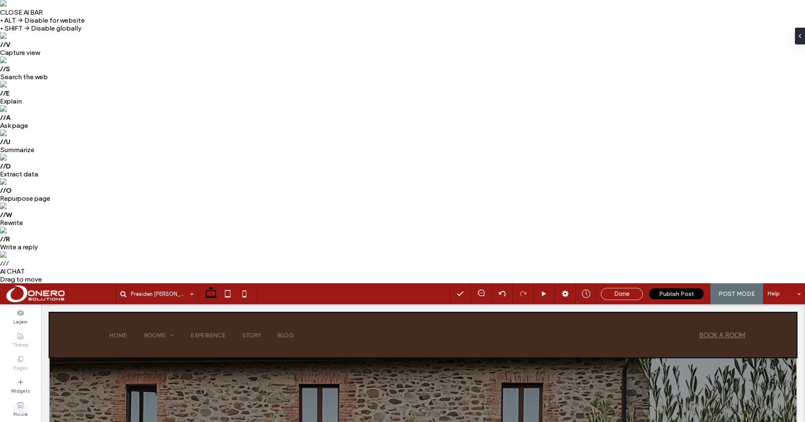
click at [114, 334] on div at bounding box center [422, 335] width 747 height 45
click at [88, 314] on div at bounding box center [422, 335] width 747 height 45
